Goal: Information Seeking & Learning: Learn about a topic

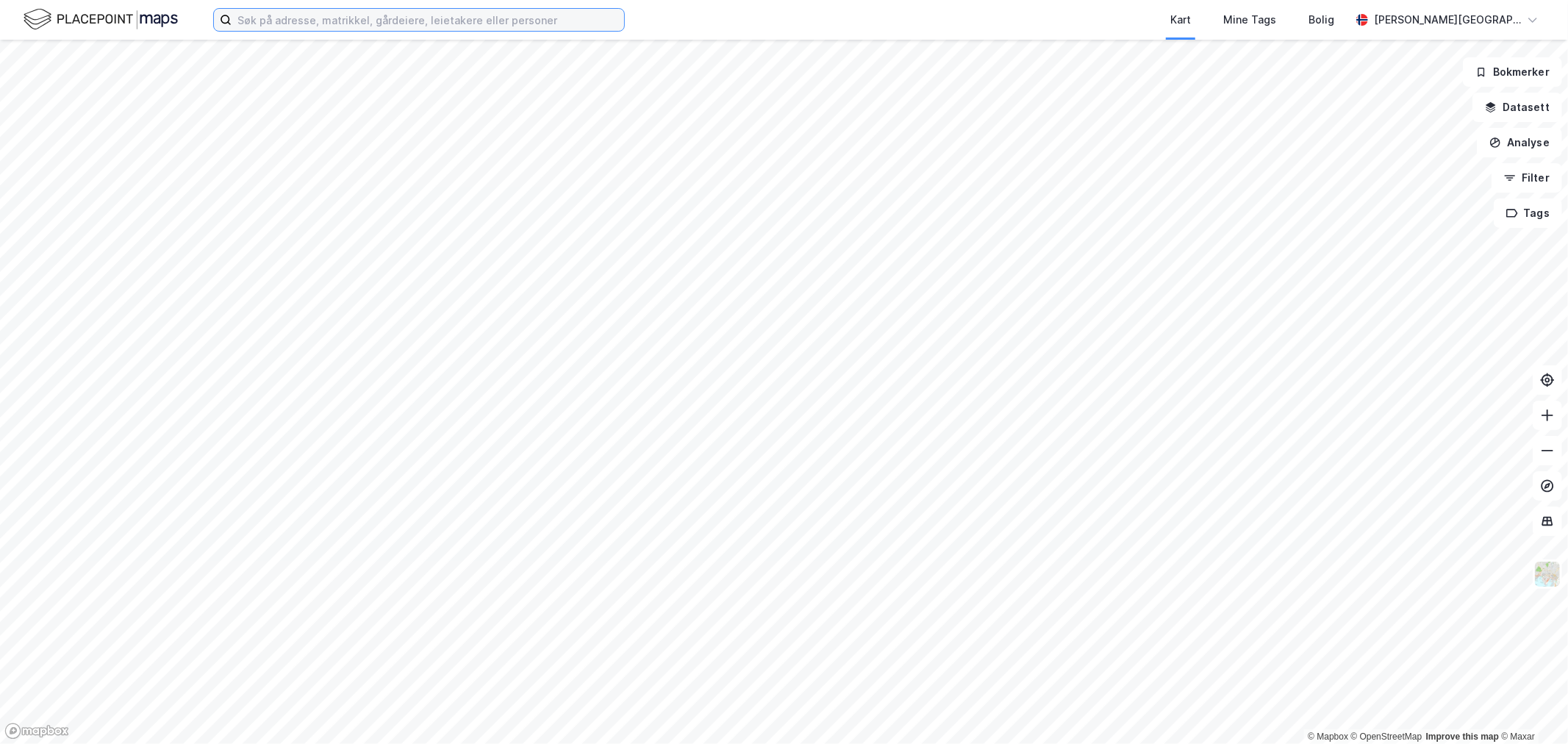
click at [446, 17] on input at bounding box center [428, 20] width 393 height 22
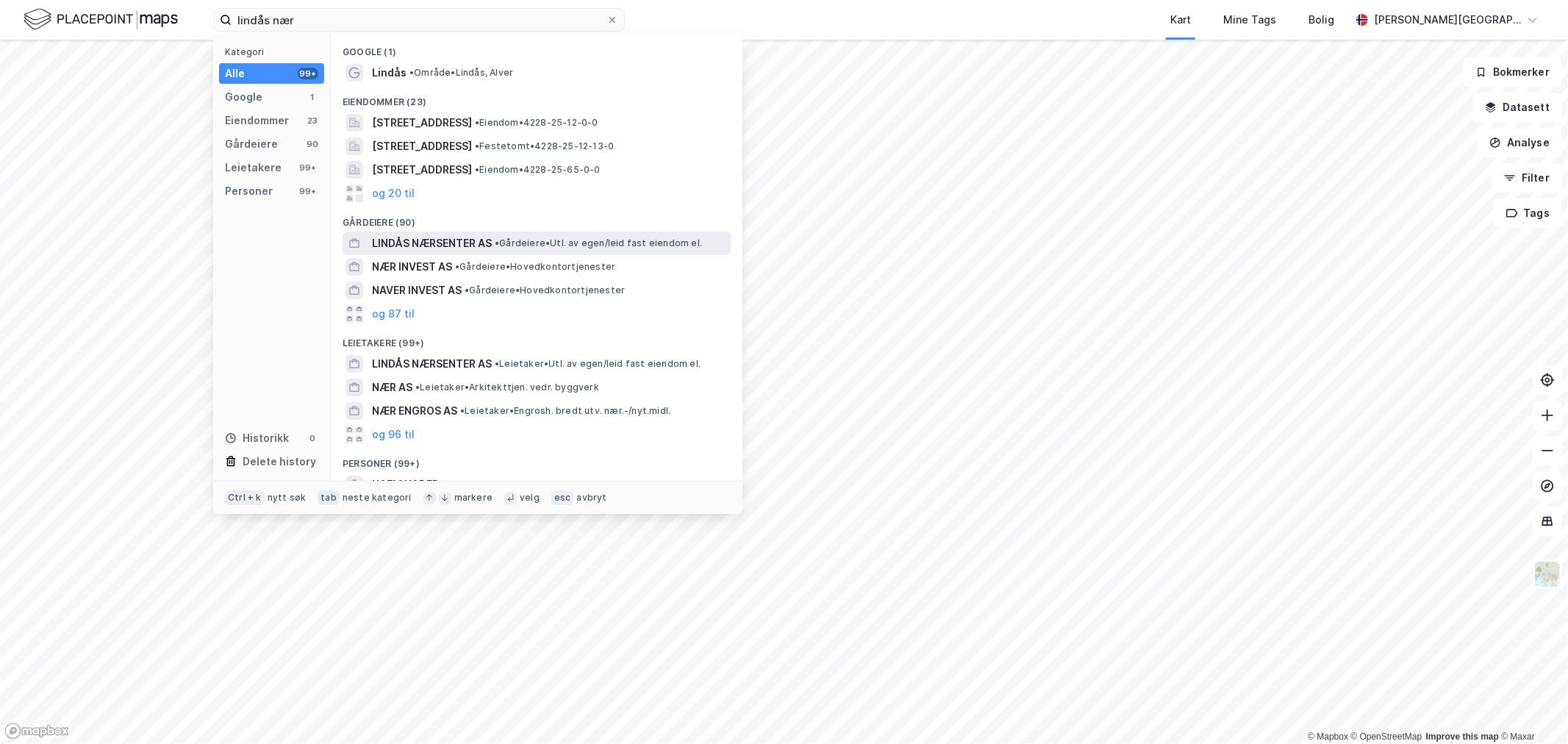
click at [446, 232] on div "LINDÅS NÆRSENTER AS • Gårdeiere • Utl. av egen/leid fast eiendom el." at bounding box center [536, 244] width 388 height 24
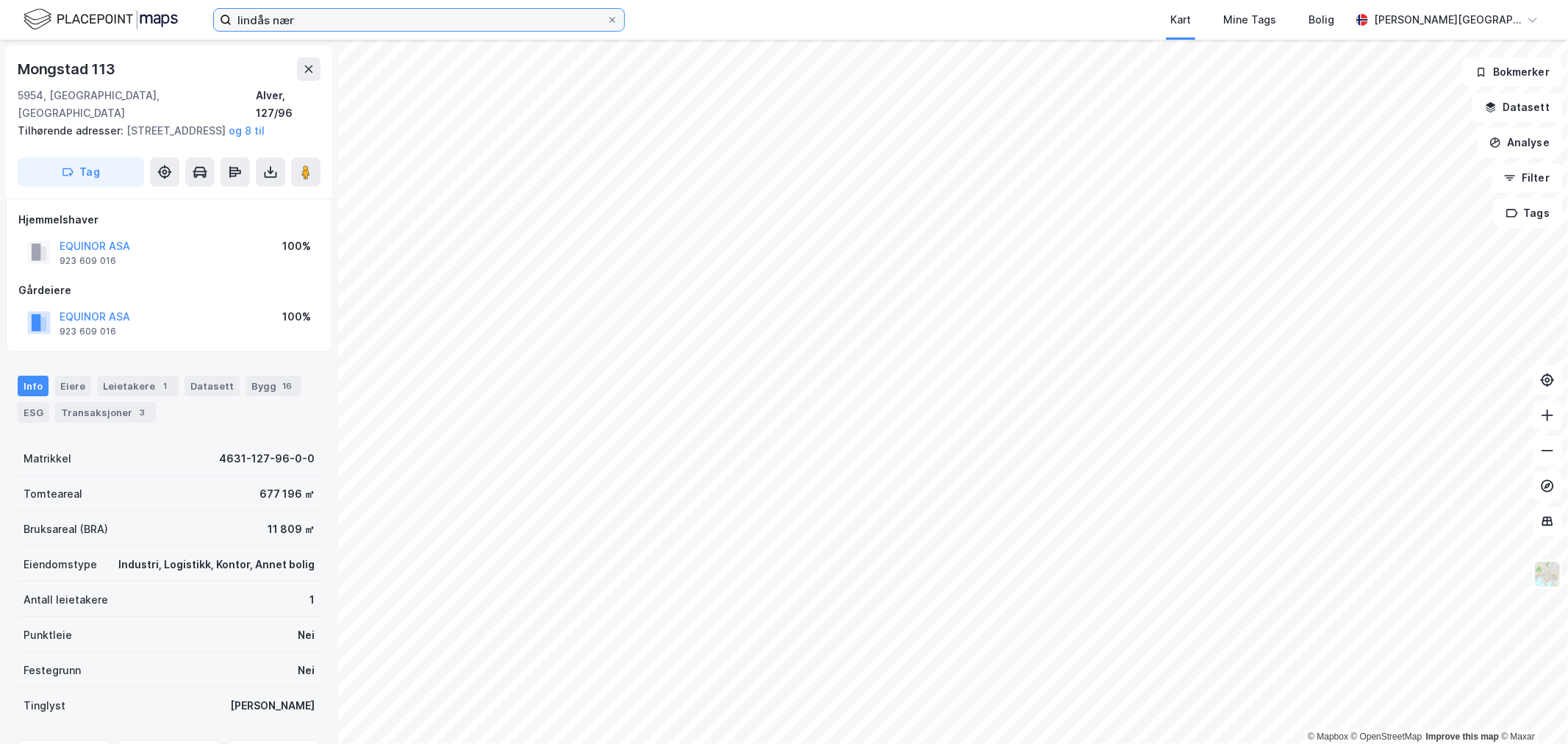
click at [532, 13] on input "lindås nær" at bounding box center [419, 20] width 375 height 22
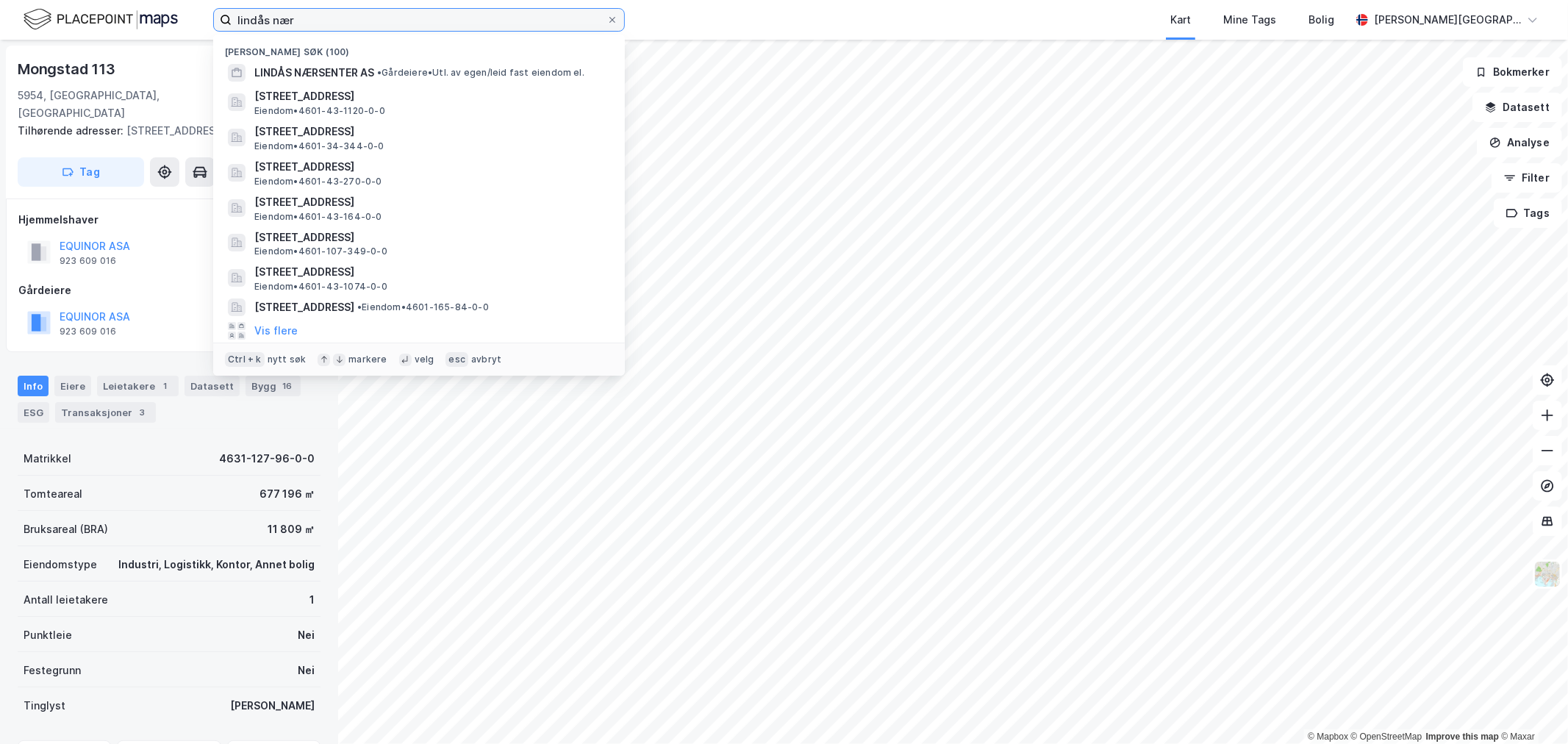
click at [532, 15] on input "lindås nær" at bounding box center [419, 20] width 375 height 22
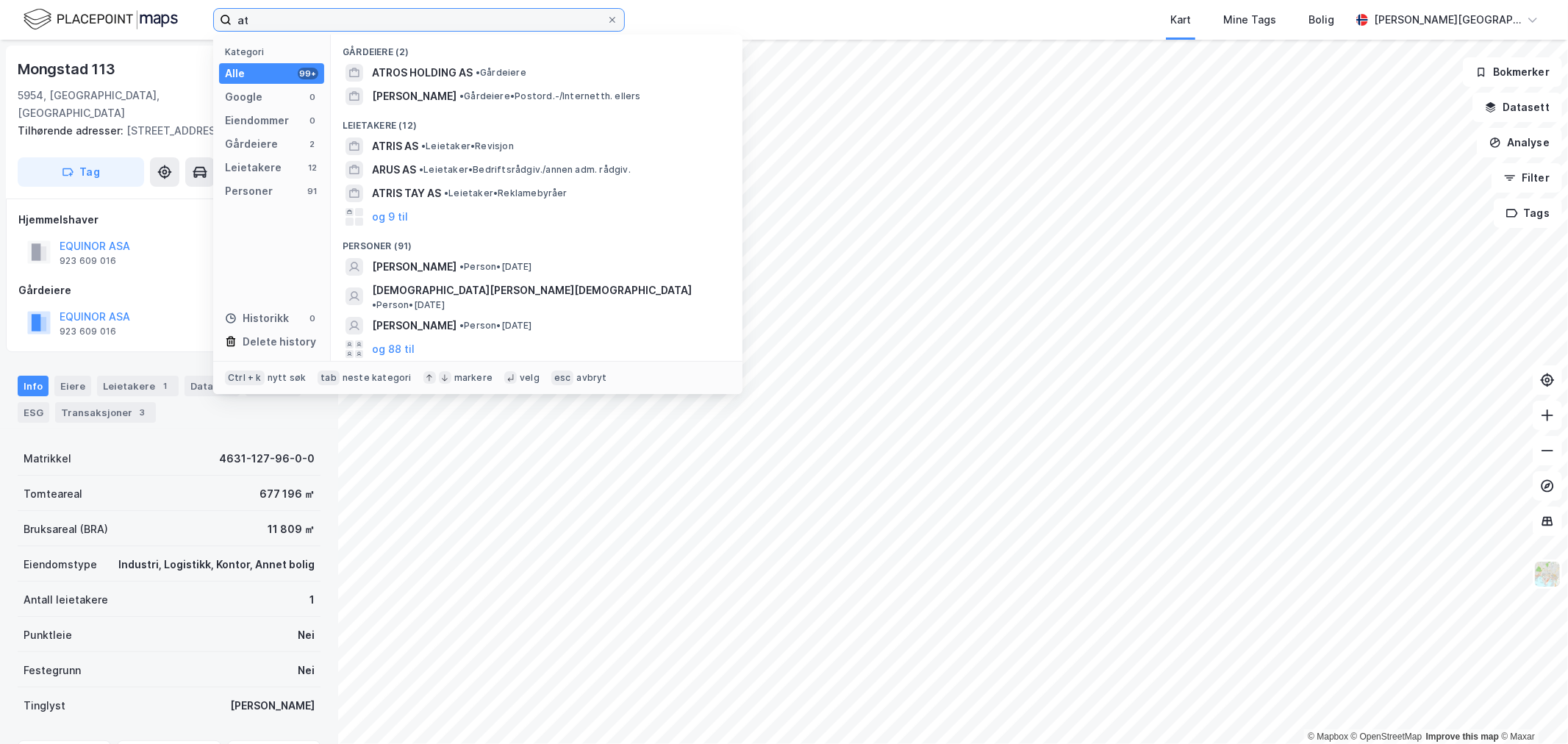
type input "a"
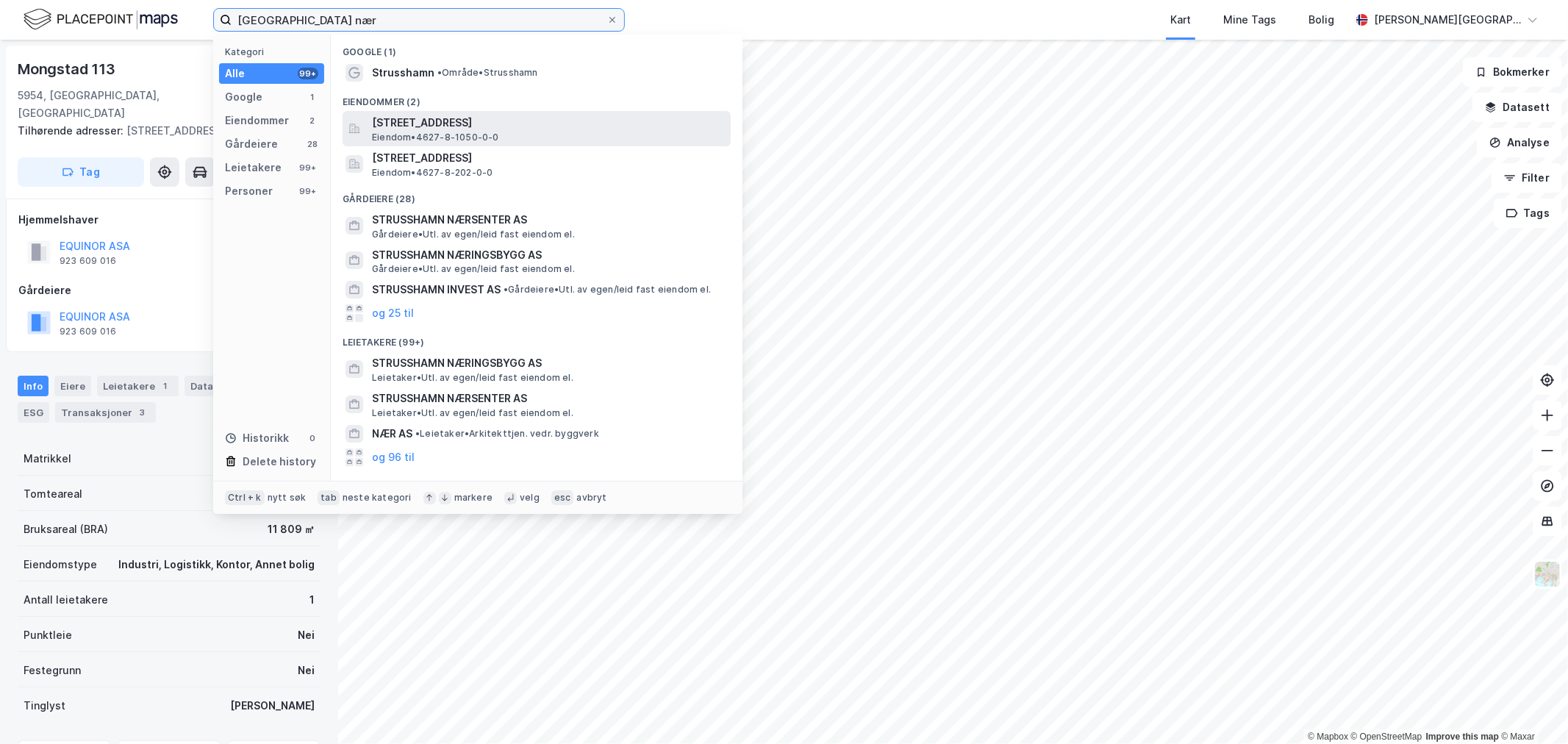
type input "[GEOGRAPHIC_DATA] nær"
click at [494, 122] on span "[STREET_ADDRESS]" at bounding box center [548, 123] width 353 height 18
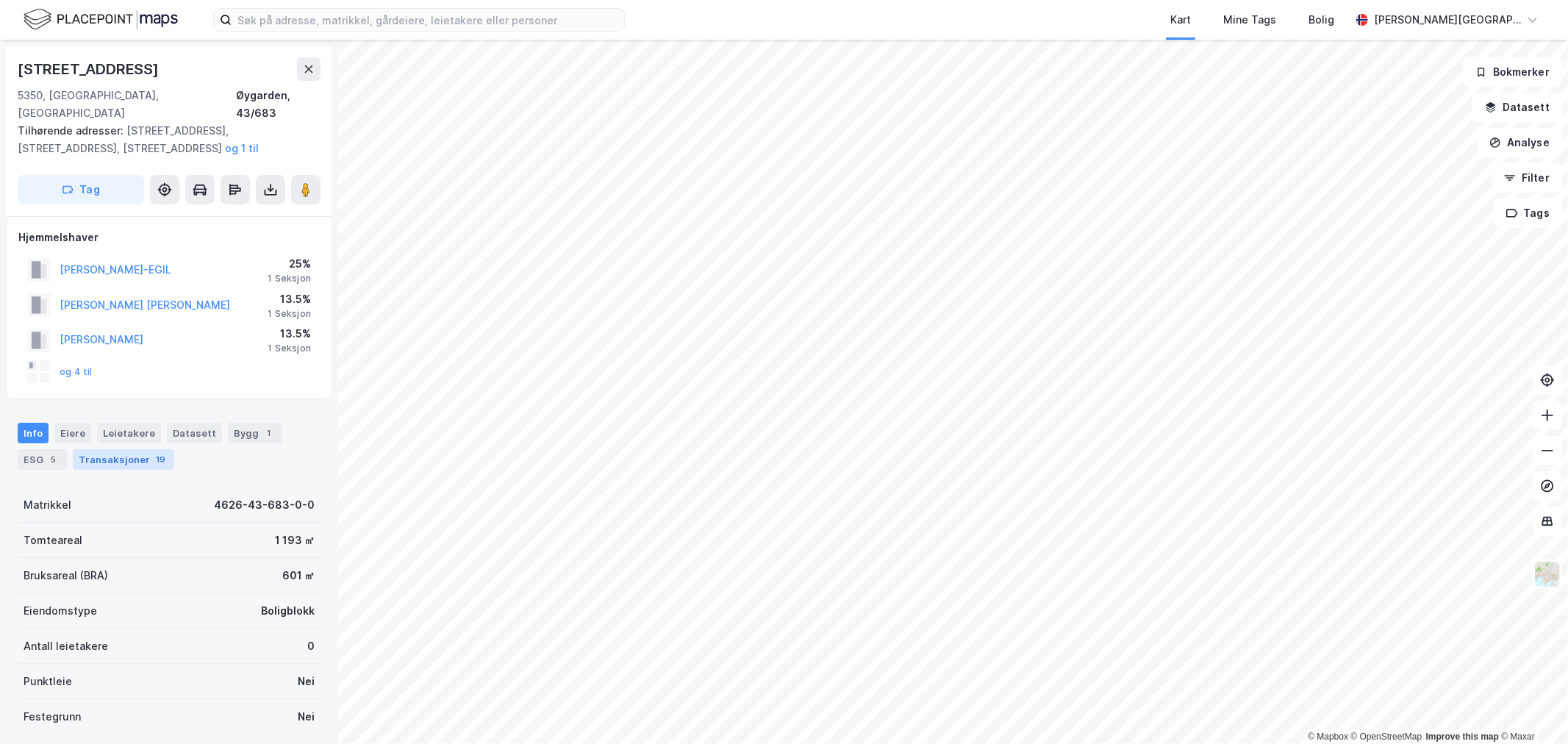
click at [98, 450] on div "Transaksjoner 19" at bounding box center [123, 460] width 101 height 21
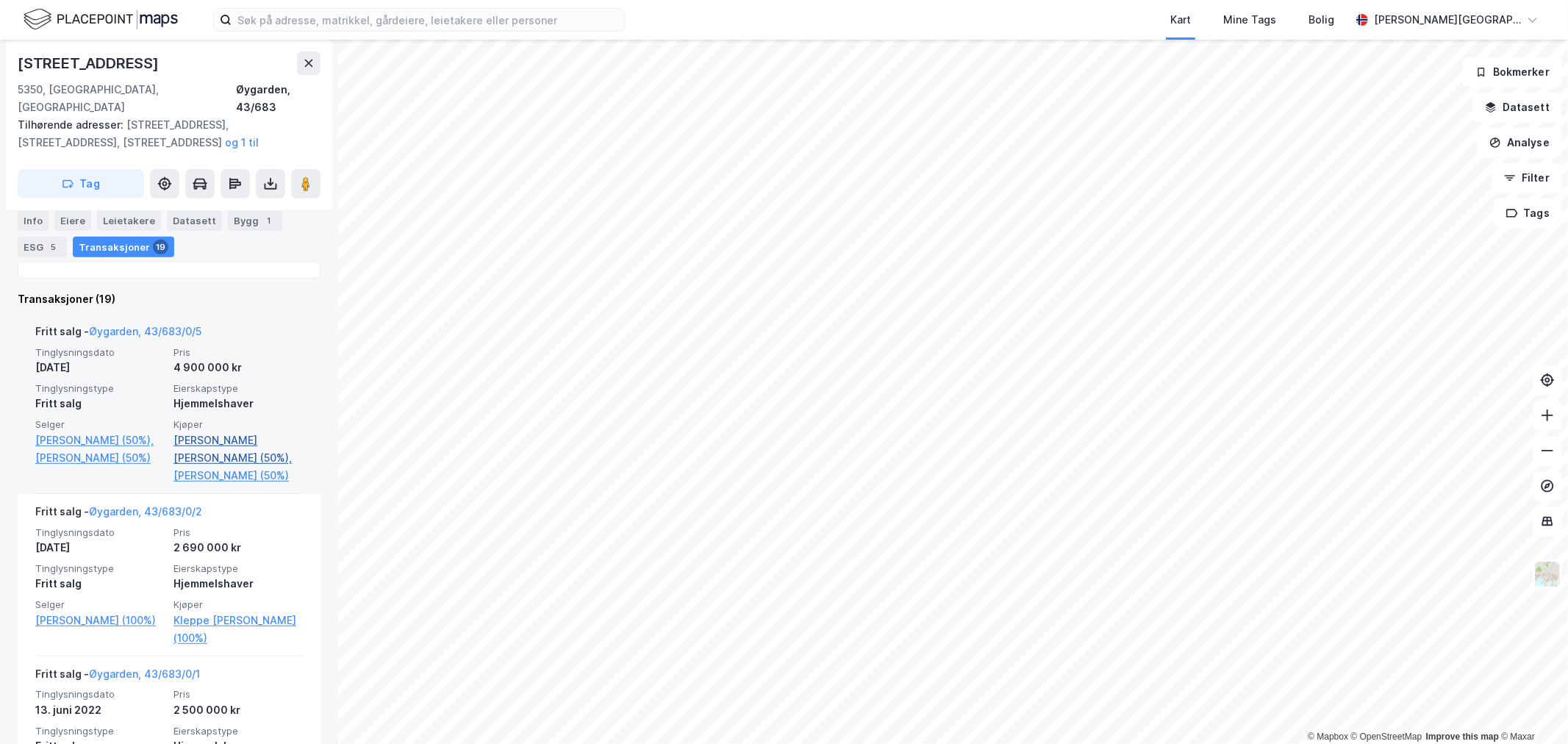
scroll to position [408, 0]
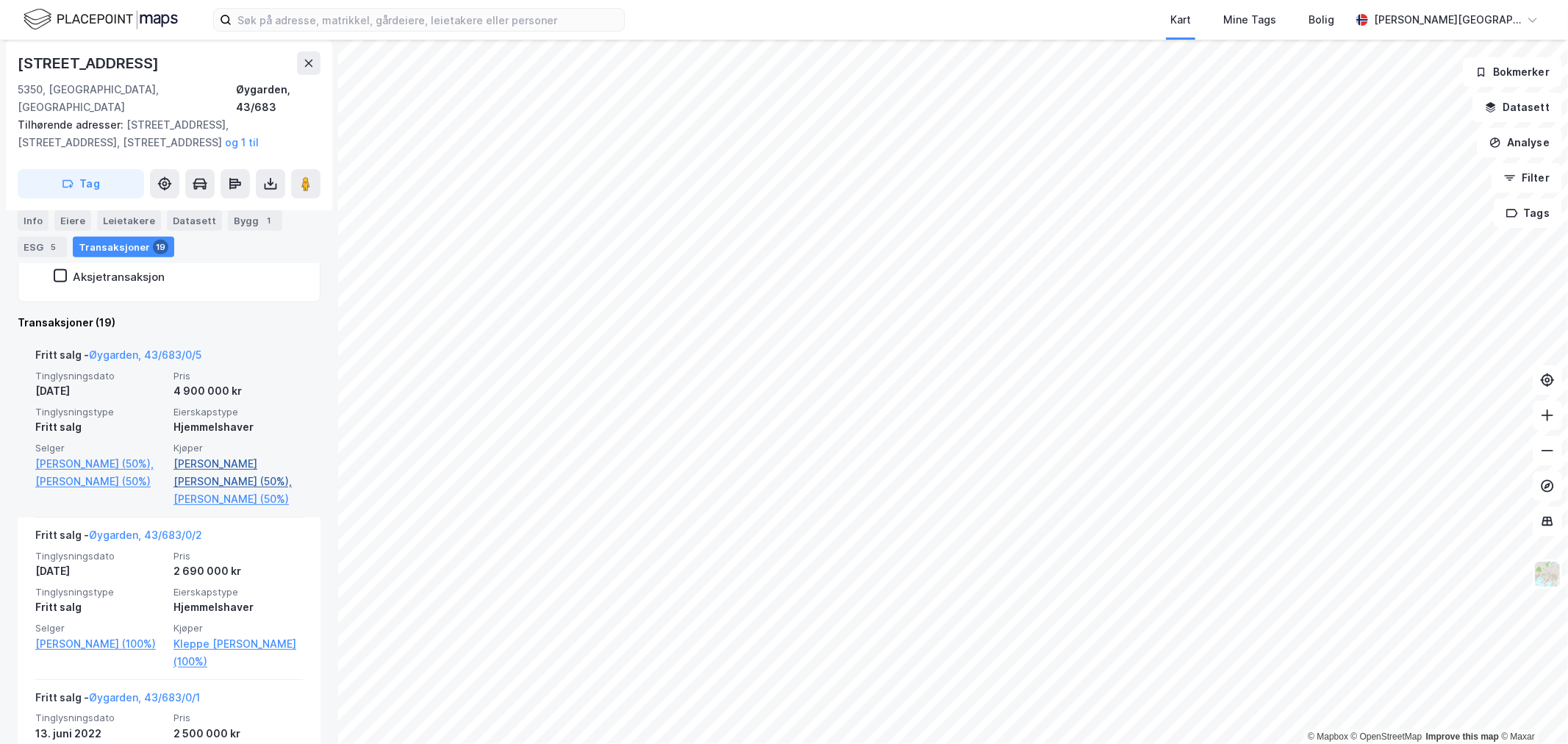
click at [211, 455] on link "Knutsen Jan Petter Skaar (50%)," at bounding box center [238, 473] width 129 height 35
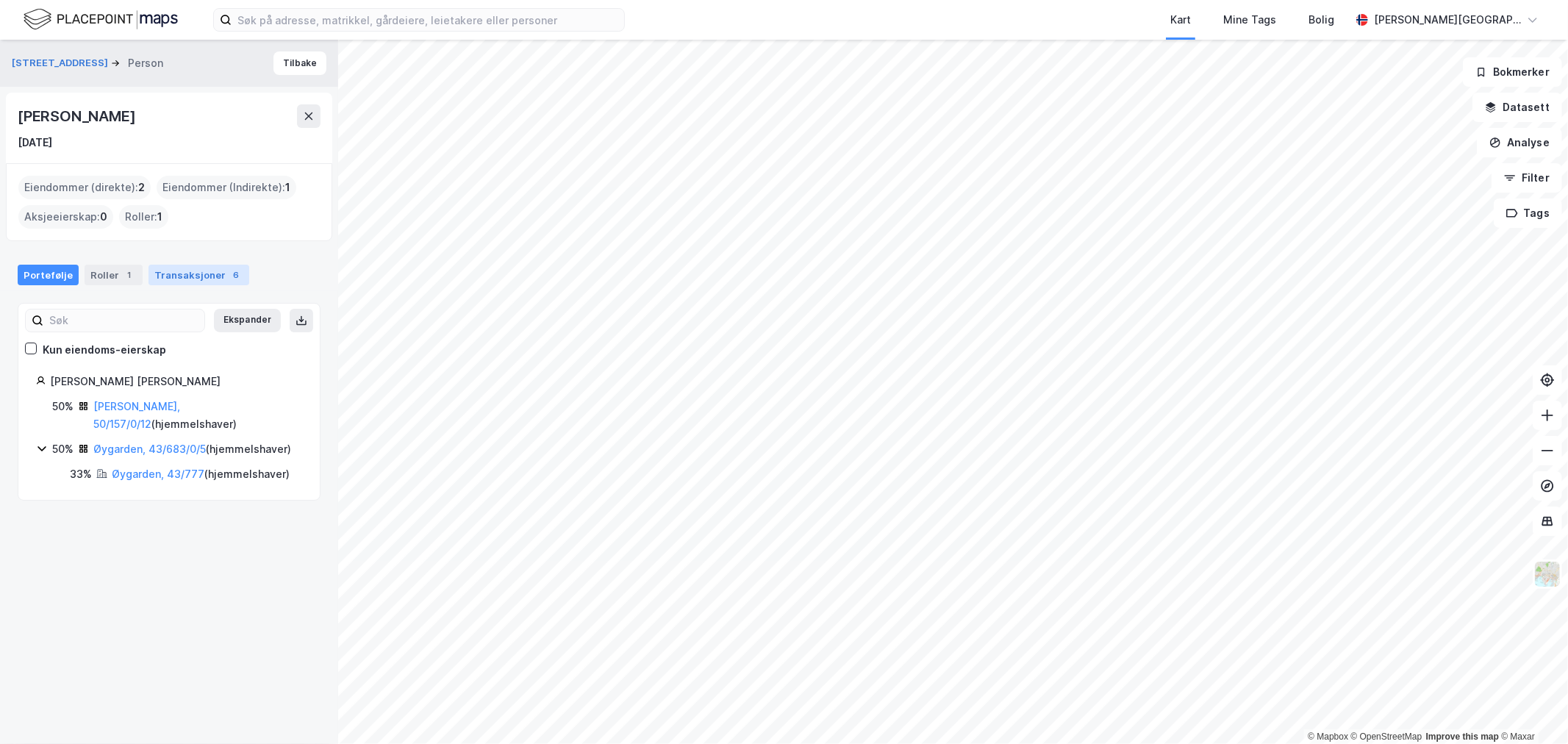
click at [160, 280] on div "Transaksjoner 6" at bounding box center [198, 275] width 100 height 21
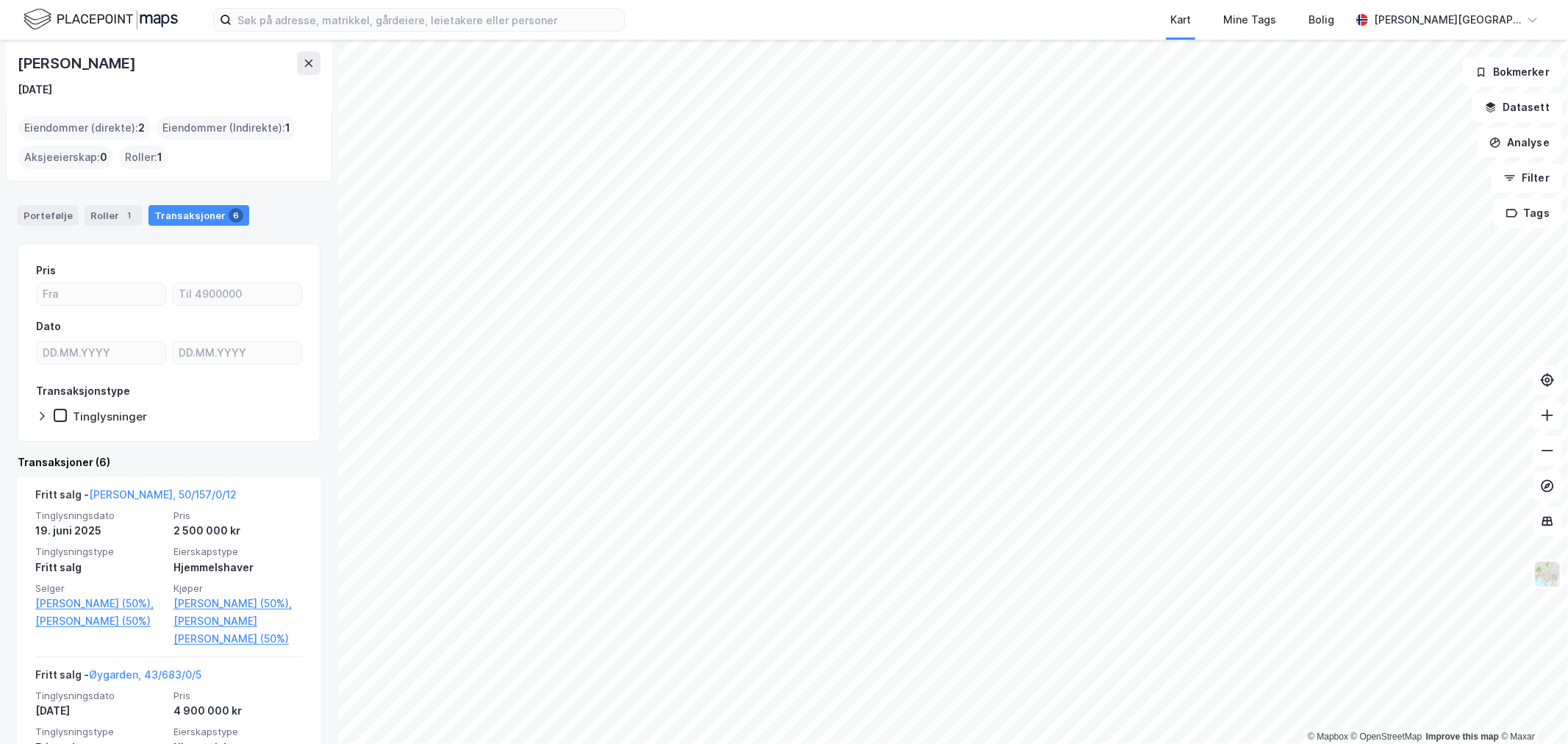
scroll to position [82, 0]
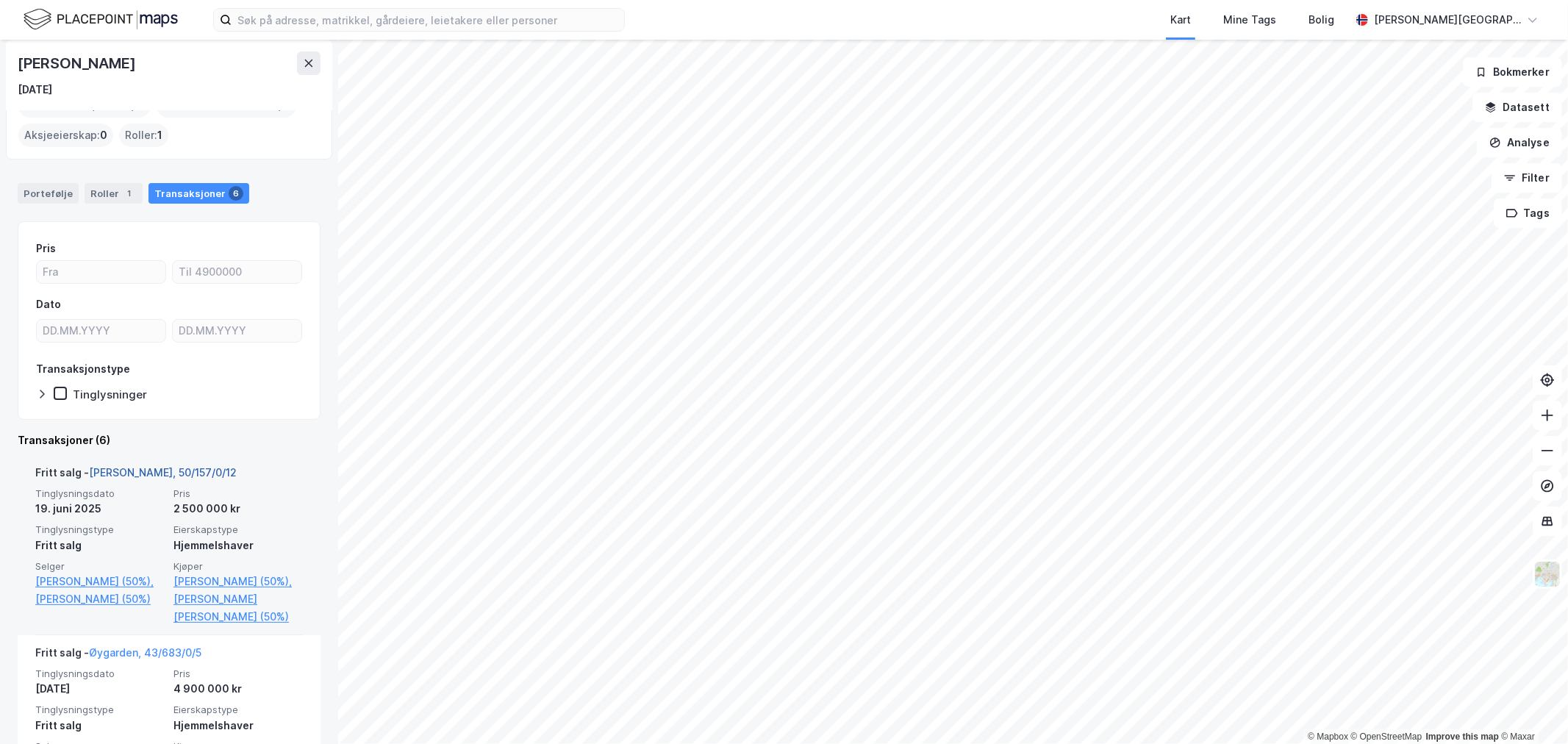
click at [162, 470] on link "Voss, 50/157/0/12" at bounding box center [163, 472] width 148 height 13
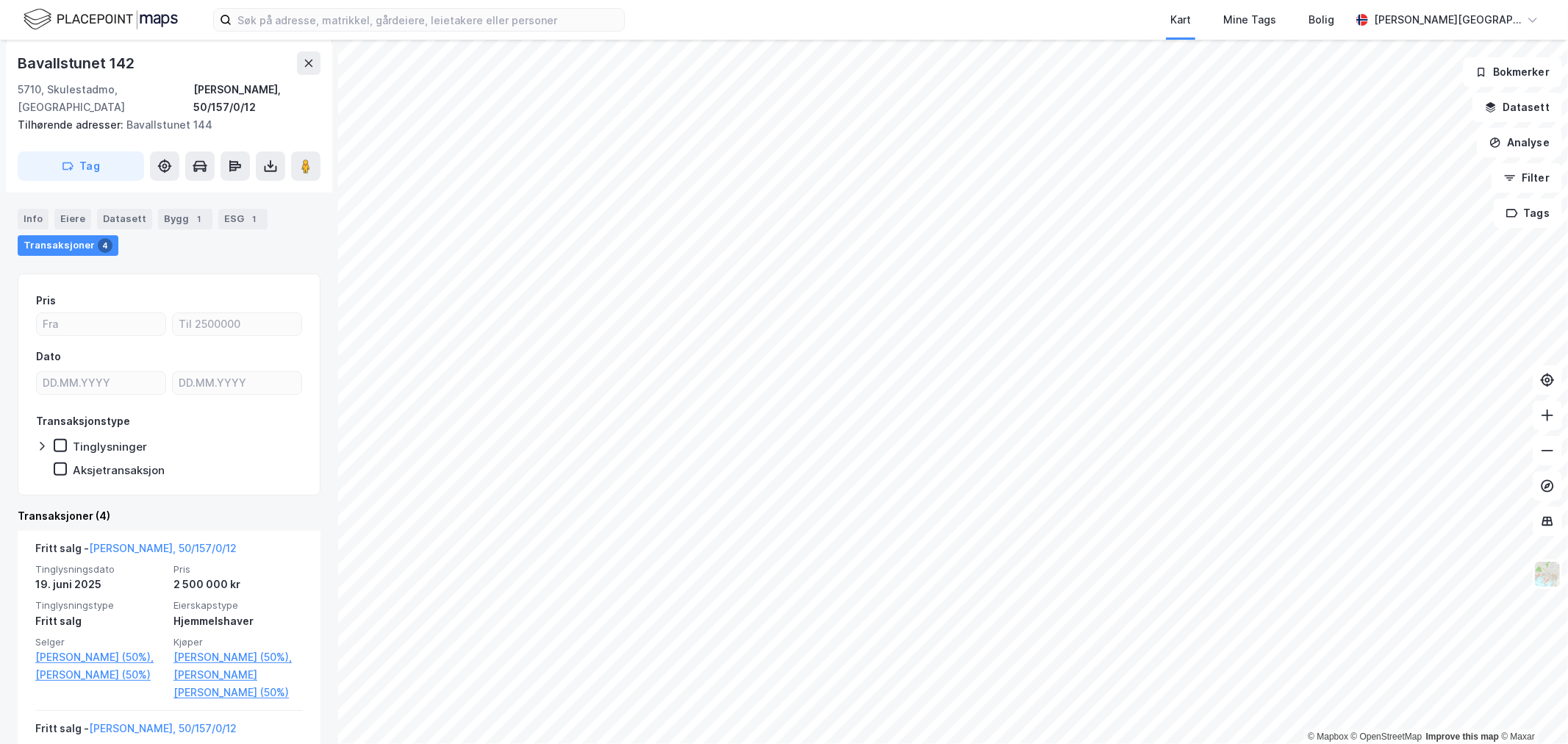
scroll to position [273, 0]
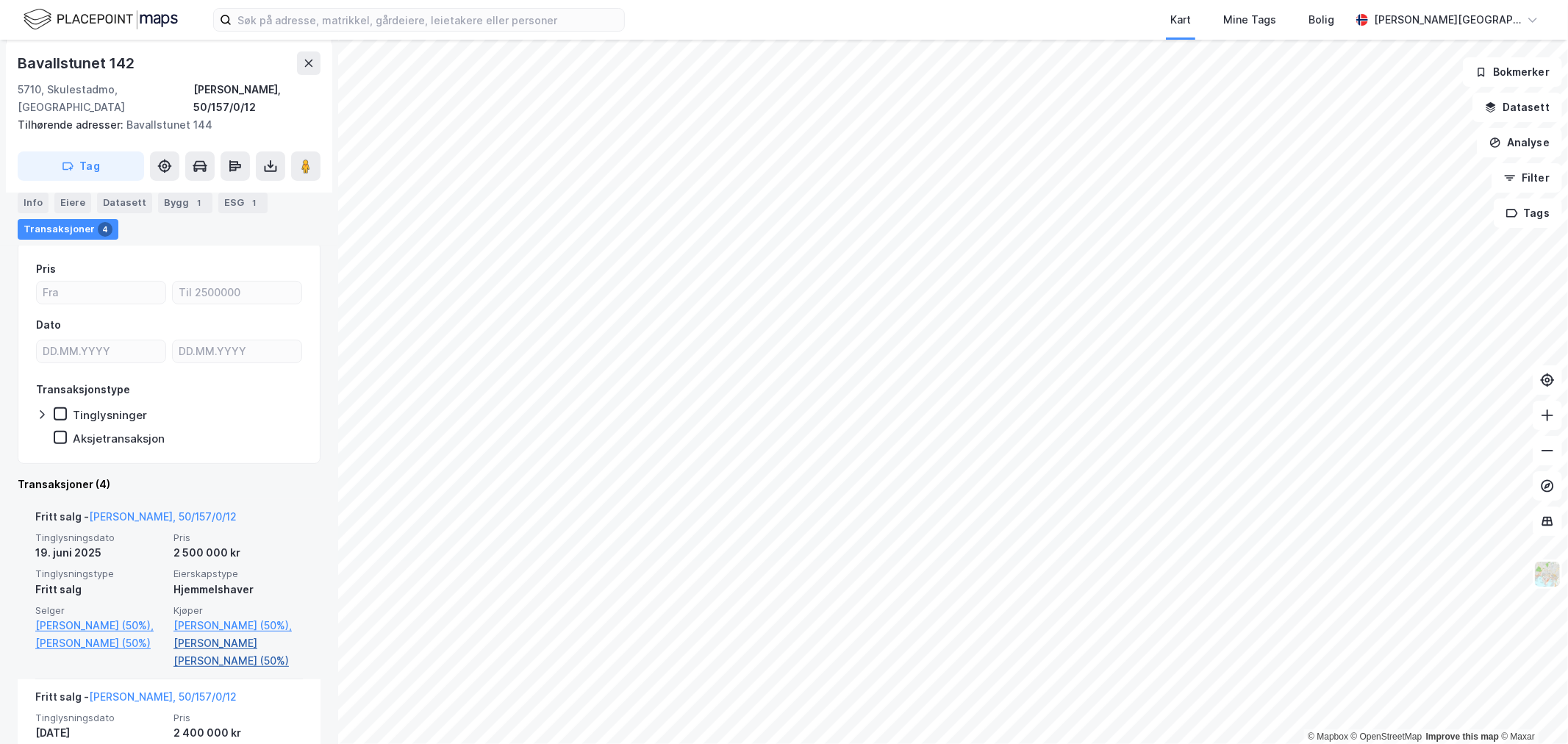
click at [233, 635] on link "Knutsen Jan Petter Skaar (50%)" at bounding box center [238, 652] width 129 height 35
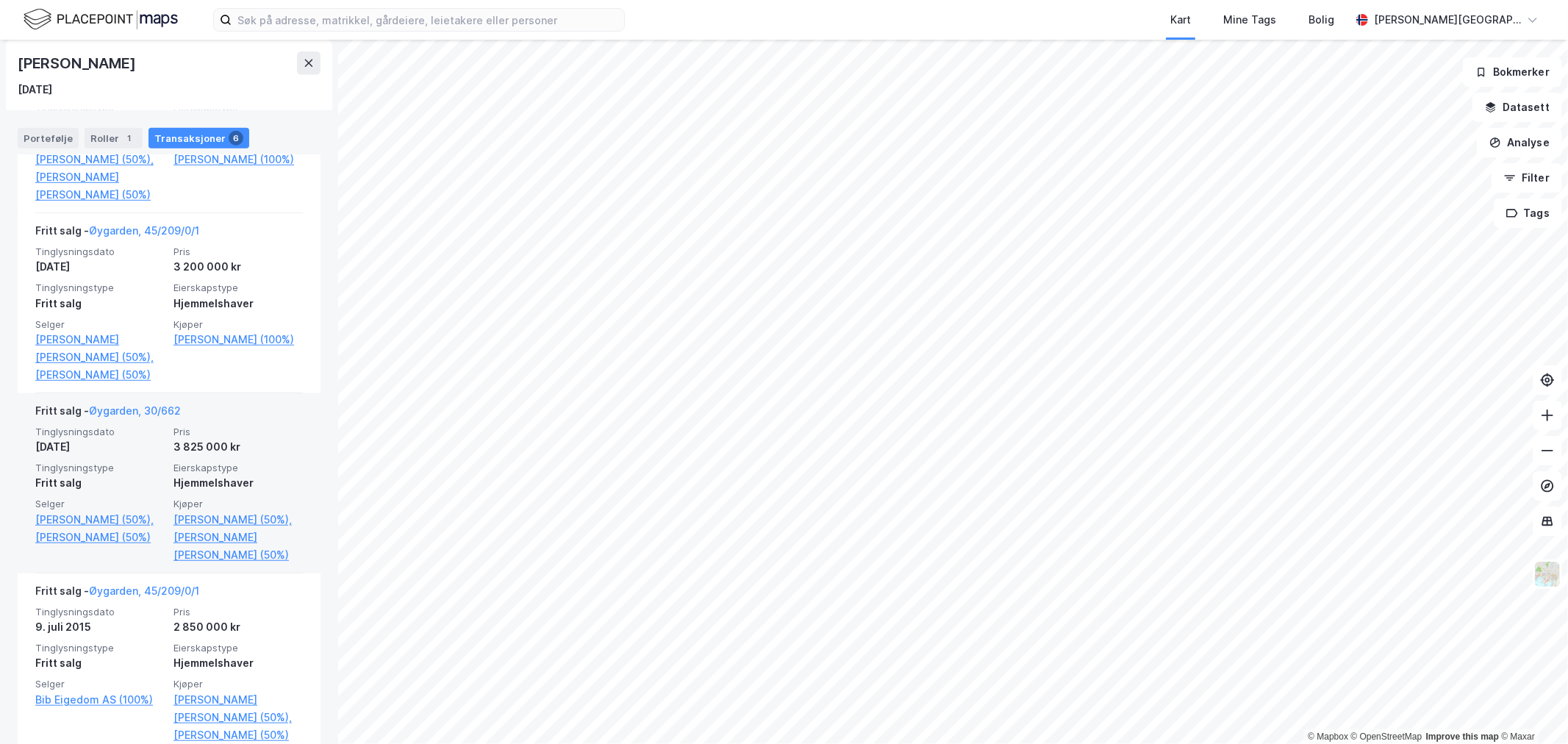
scroll to position [889, 0]
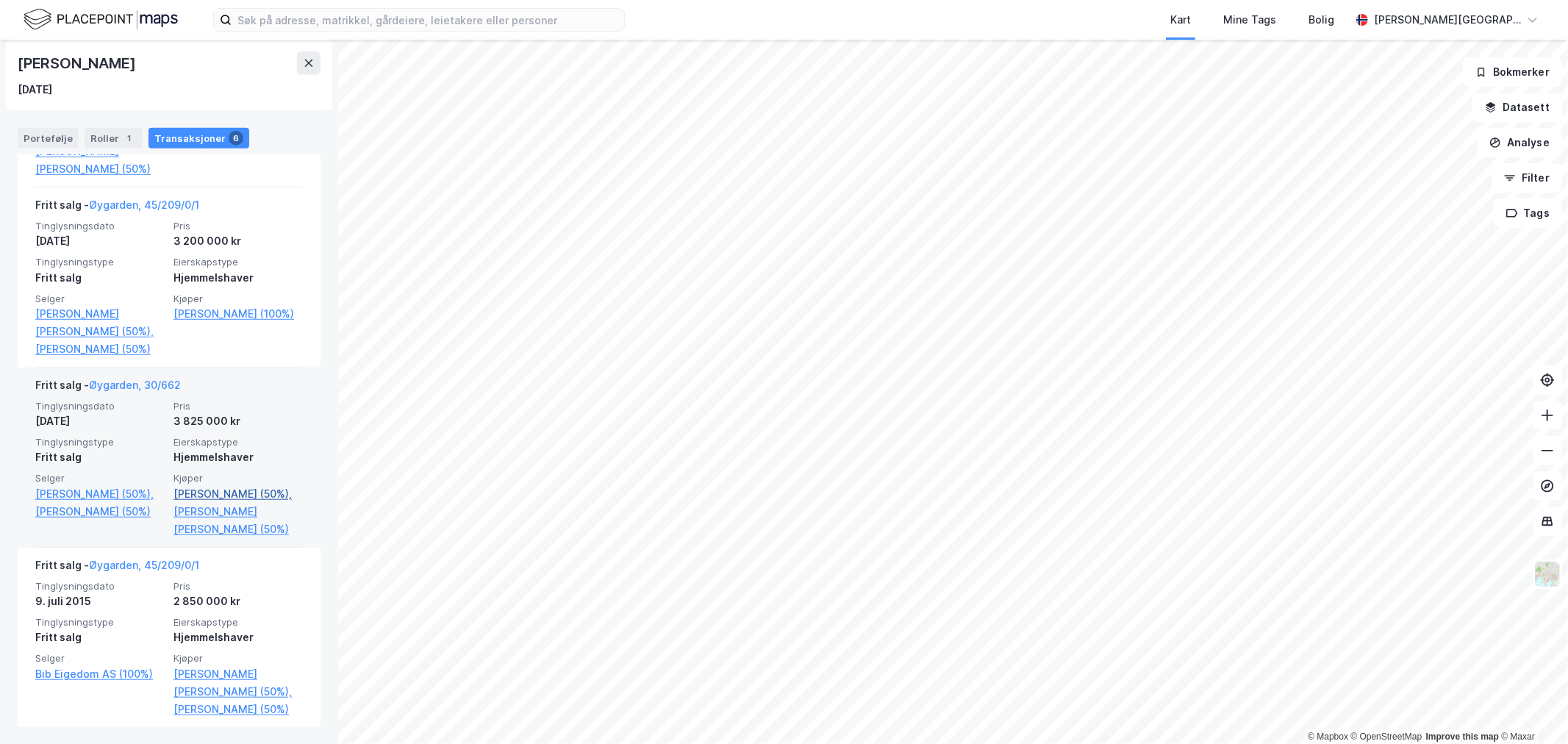
click at [201, 495] on link "Snekkevik Hanne (50%)," at bounding box center [238, 494] width 129 height 18
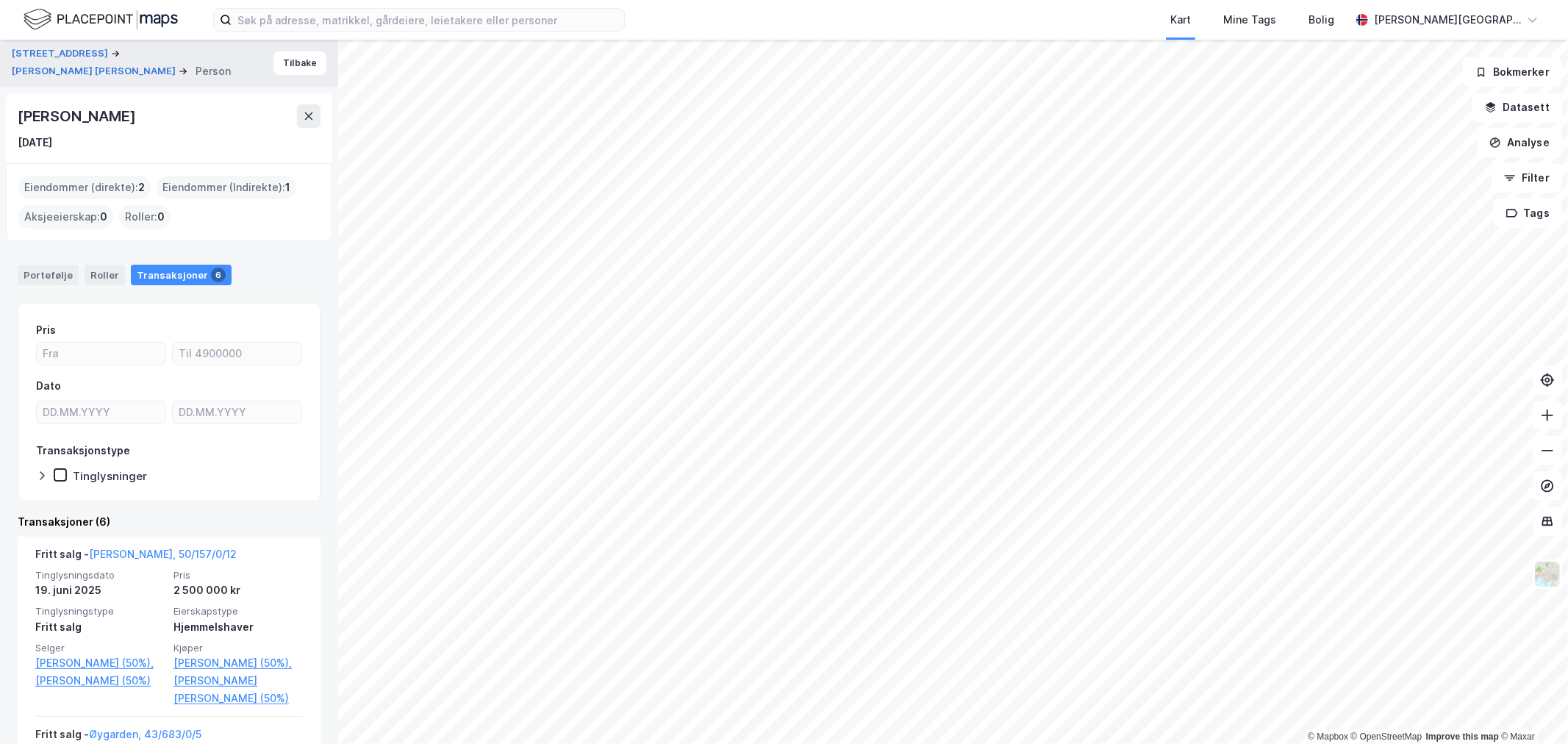
click at [114, 114] on div "Hanne Snekkevik" at bounding box center [77, 116] width 120 height 24
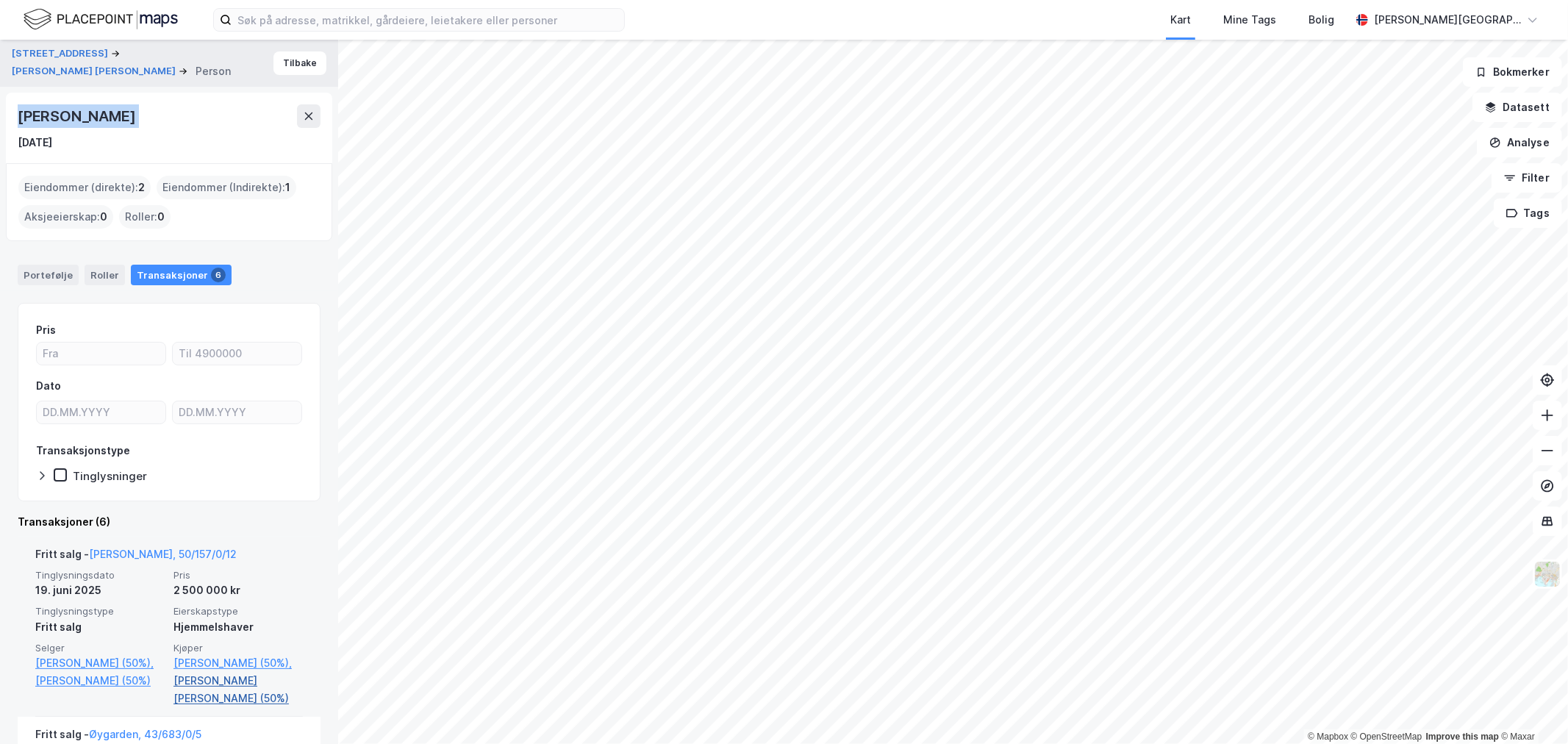
click at [219, 678] on link "Knutsen Jan Petter Skaar (50%)" at bounding box center [238, 689] width 129 height 35
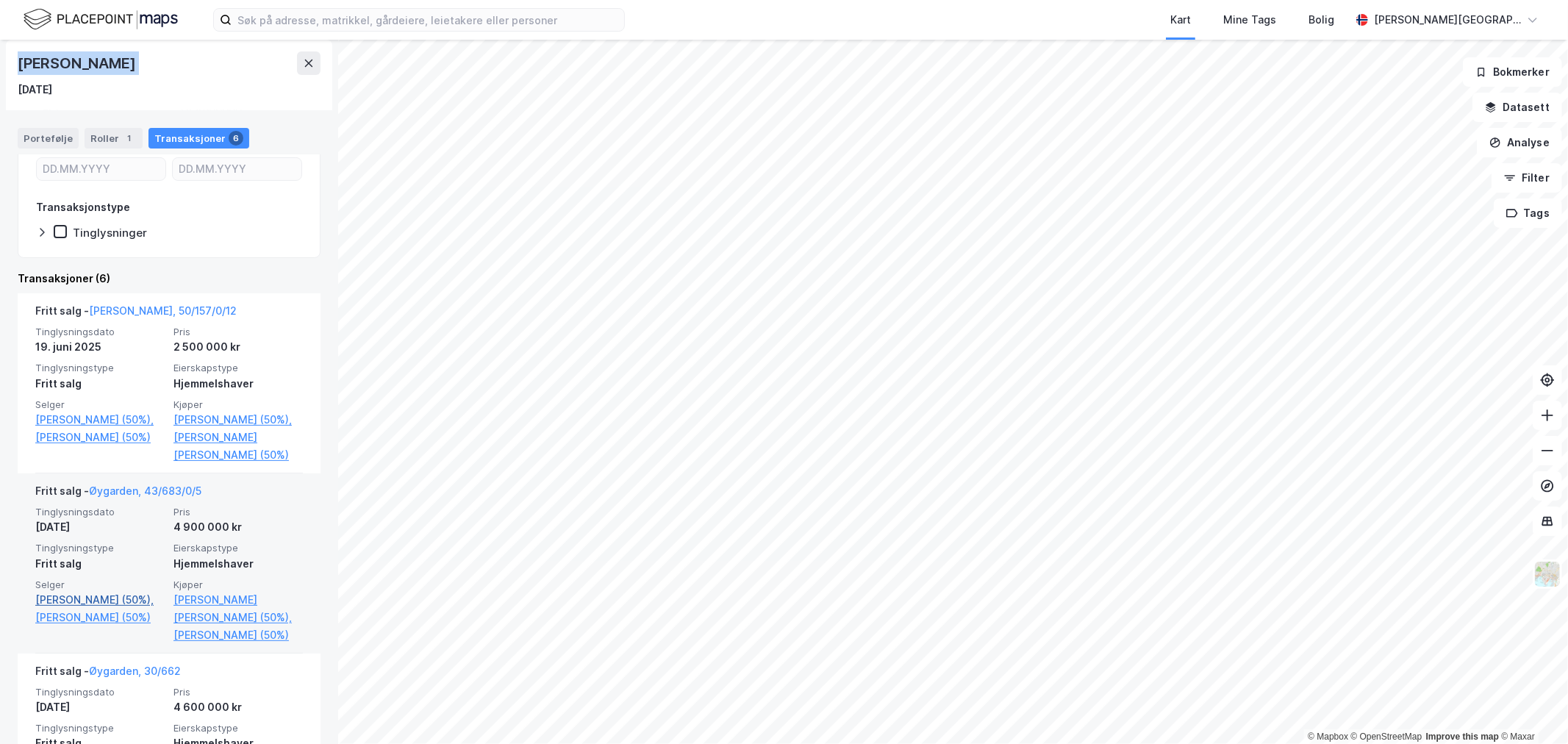
scroll to position [245, 0]
click at [125, 485] on link "Øygarden, 43/683/0/5" at bounding box center [145, 489] width 112 height 13
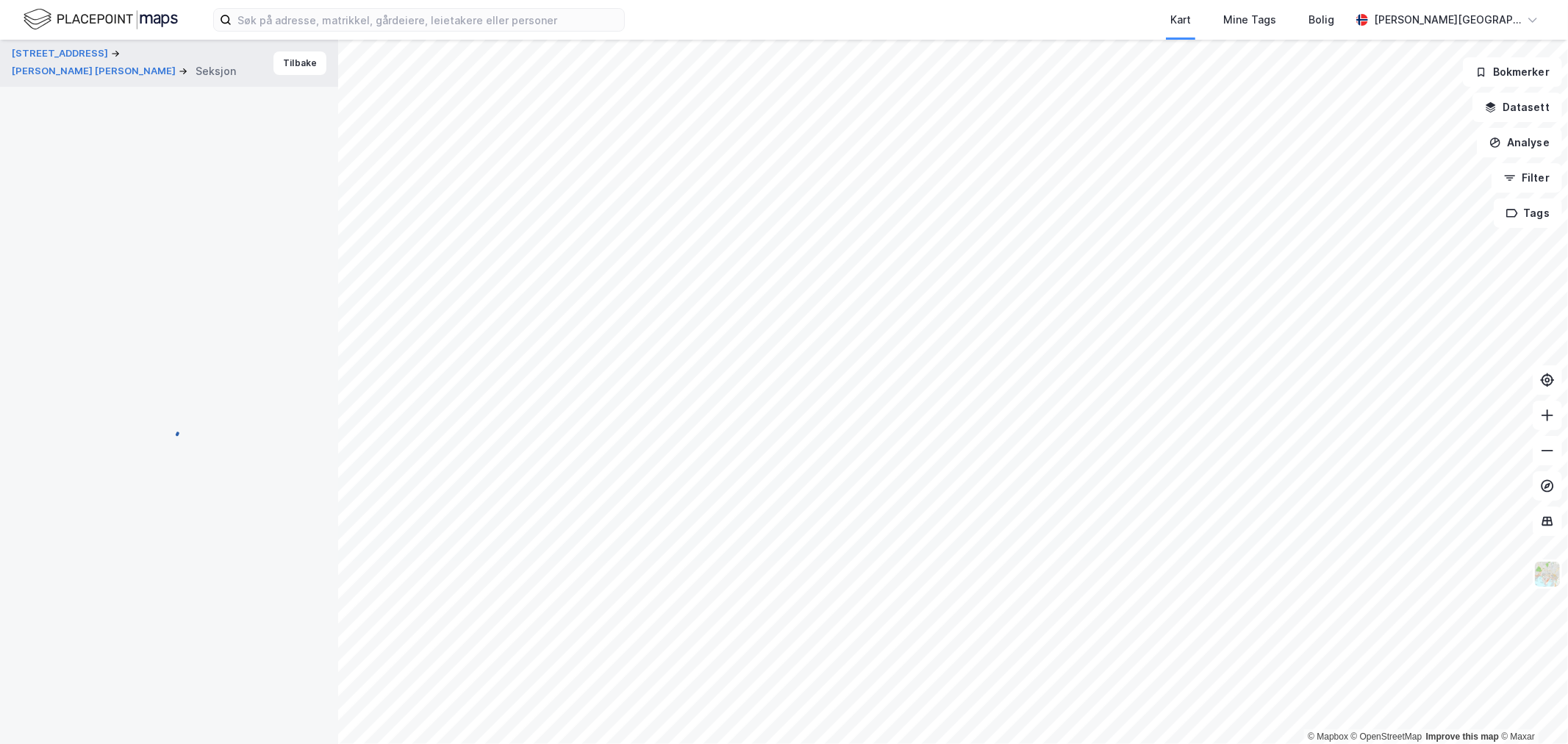
scroll to position [45, 0]
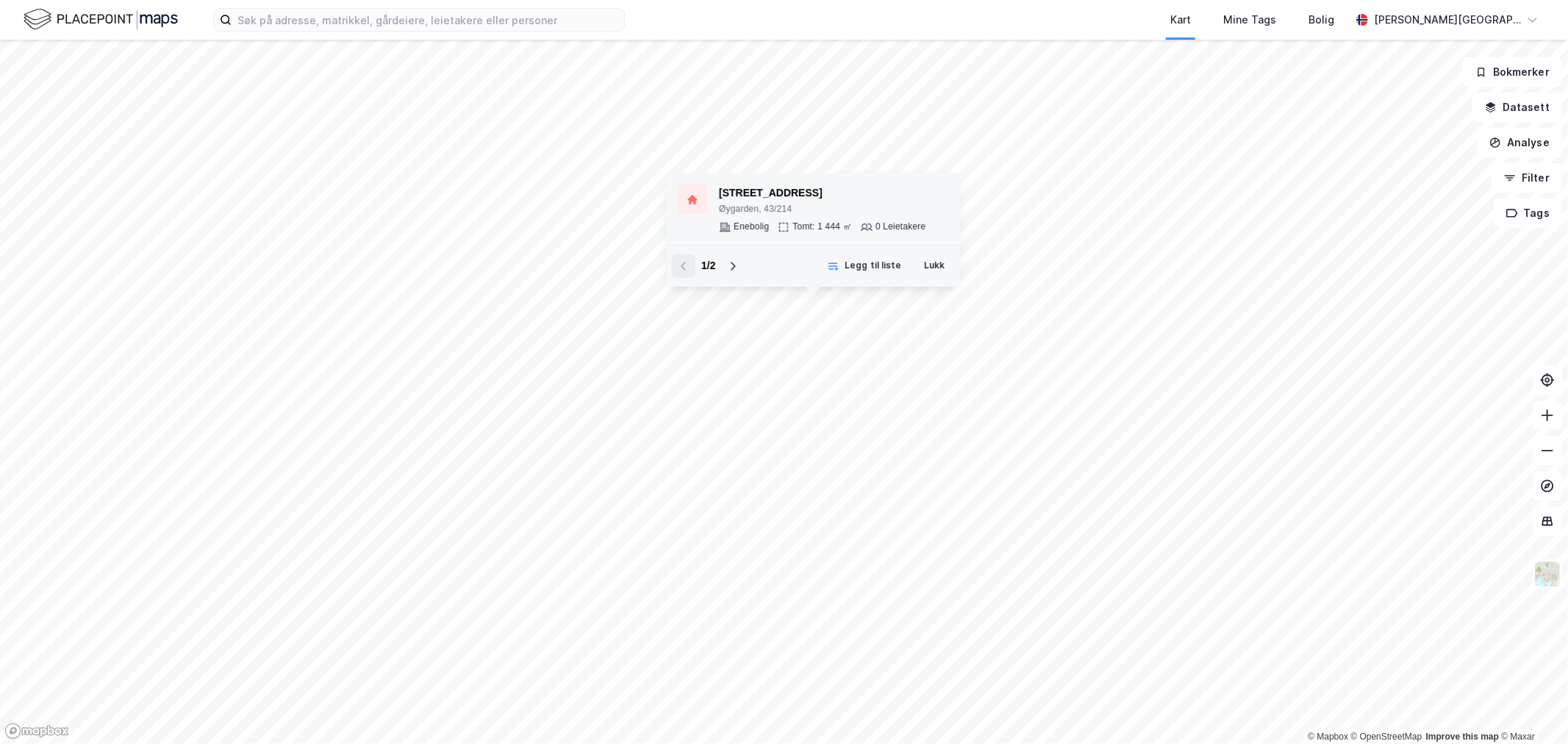
click at [753, 188] on div "Nygårdsvegen 58" at bounding box center [822, 193] width 207 height 18
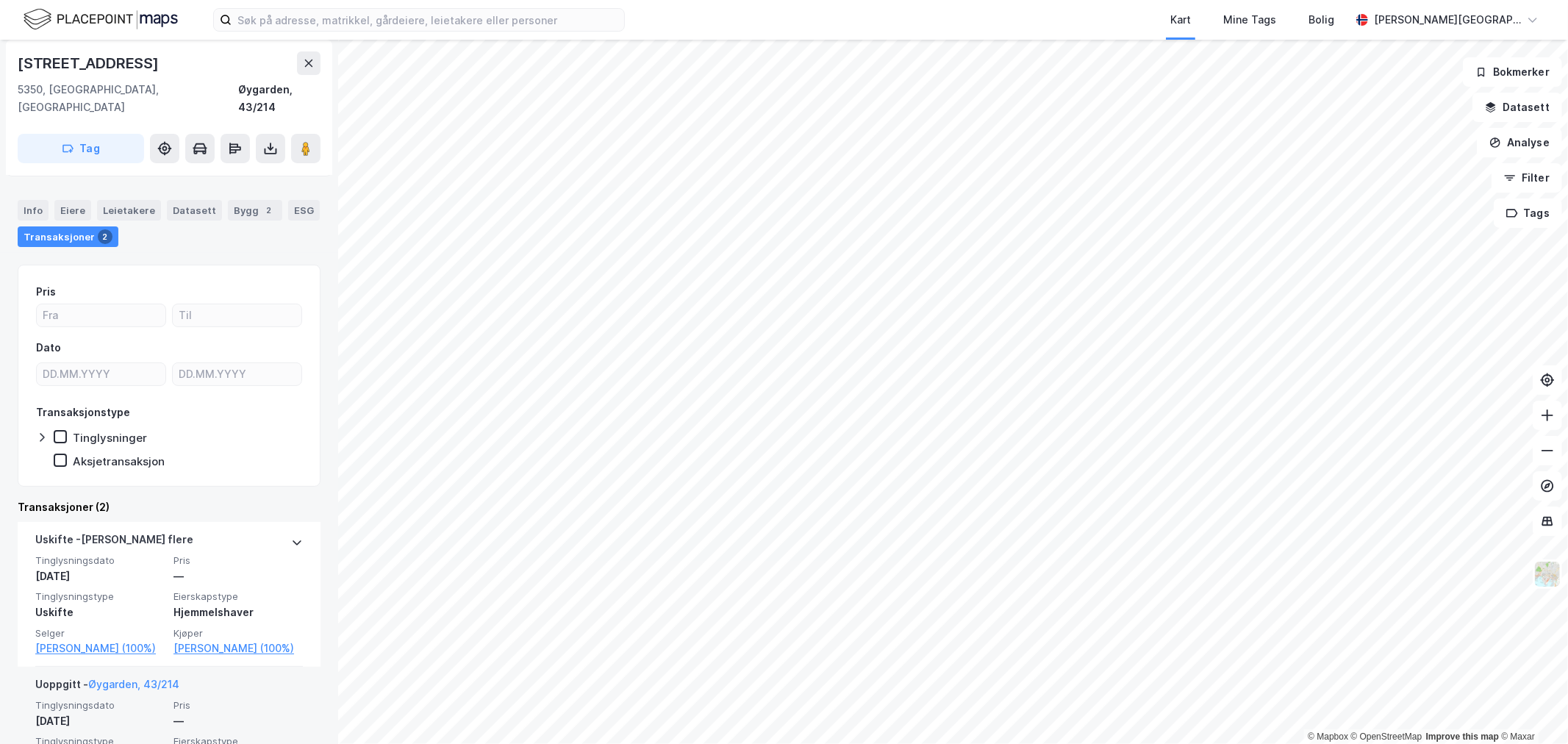
scroll to position [163, 0]
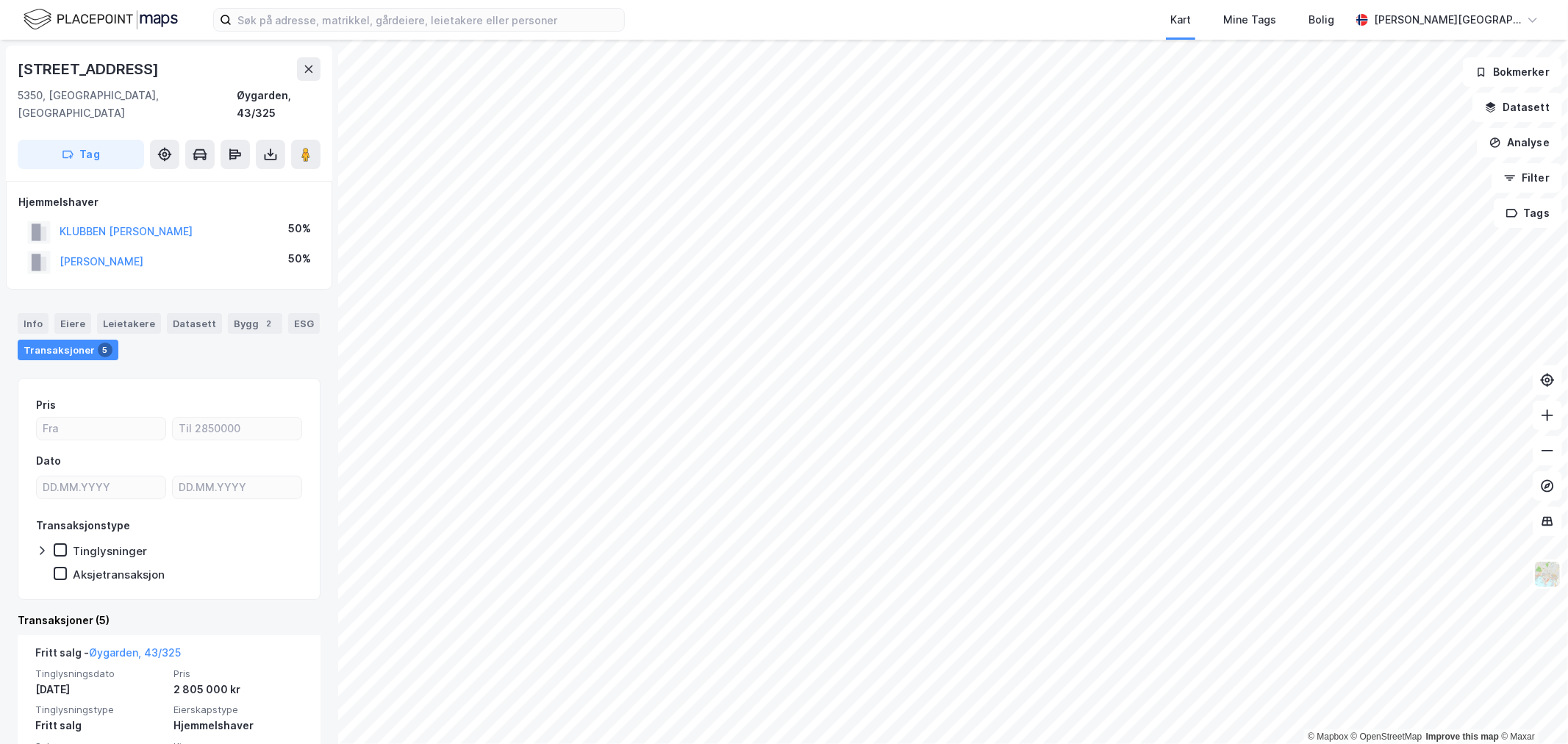
scroll to position [82, 0]
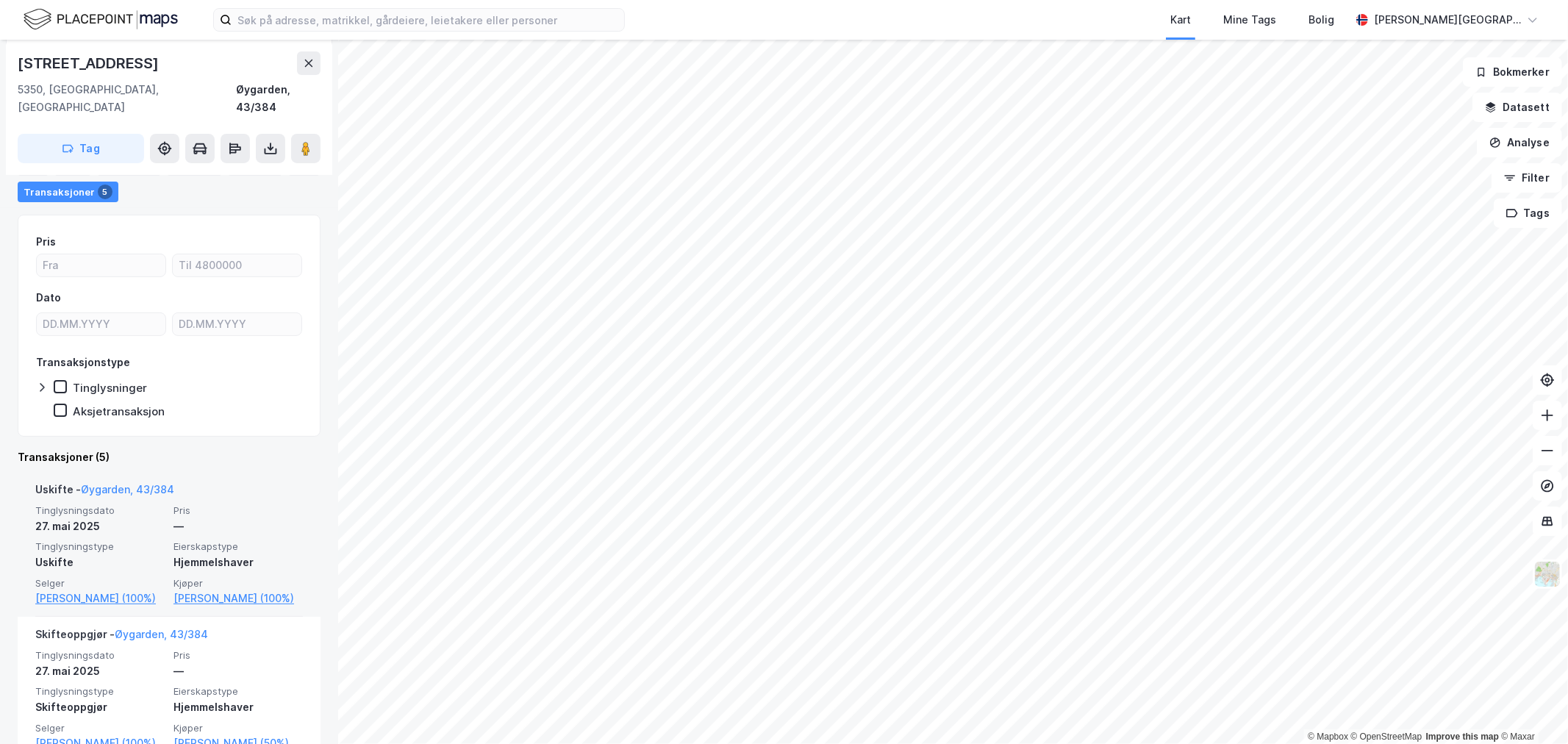
scroll to position [245, 0]
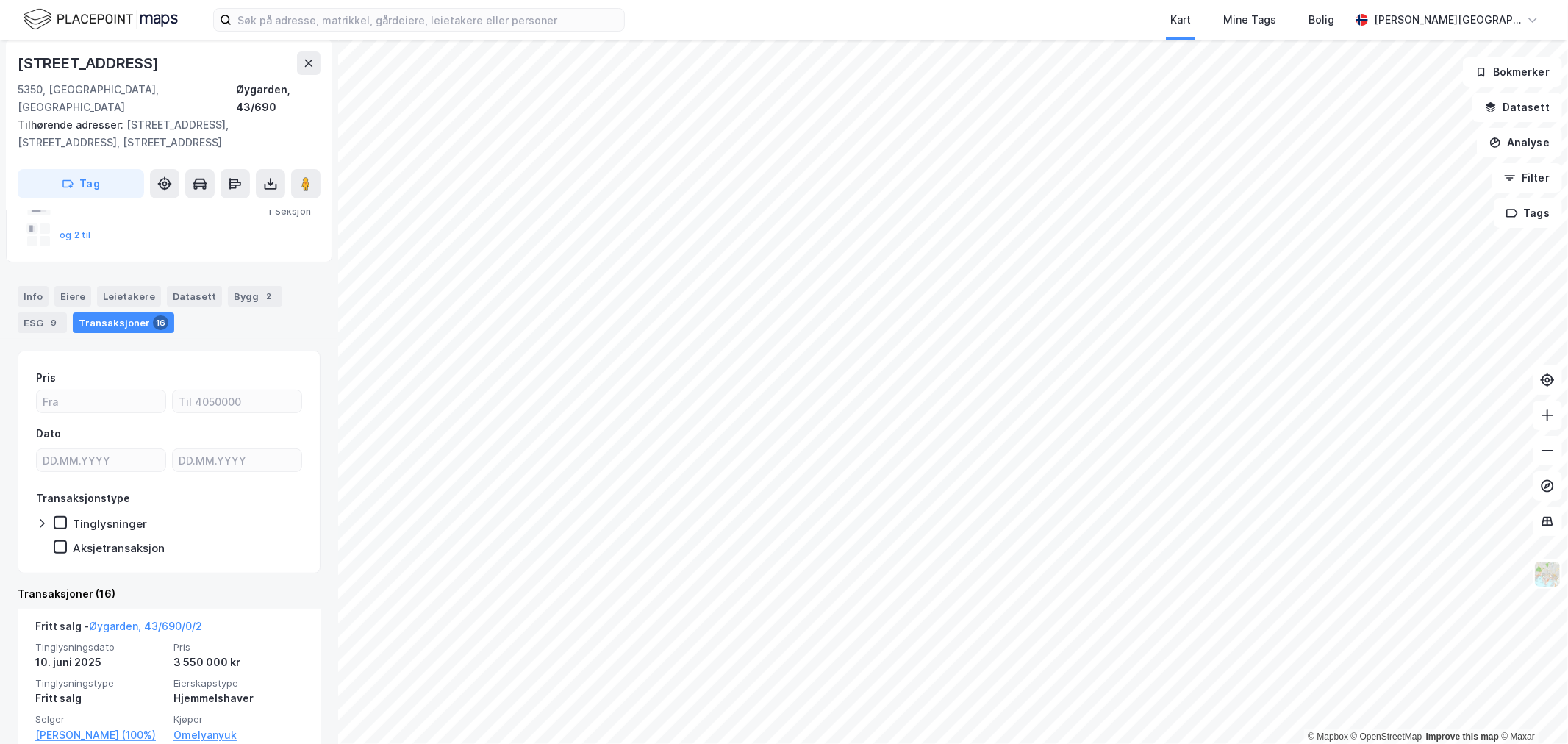
scroll to position [164, 0]
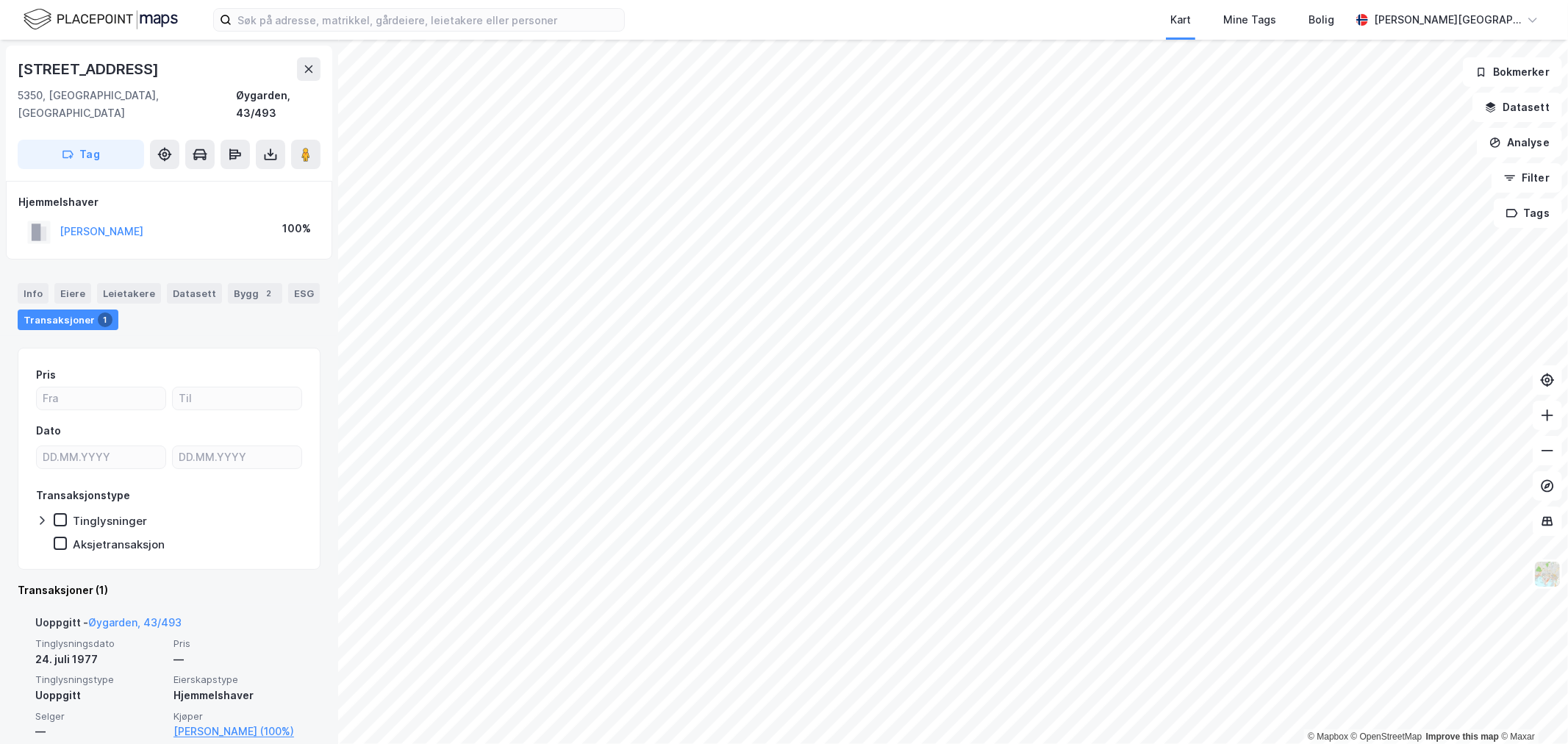
scroll to position [4, 0]
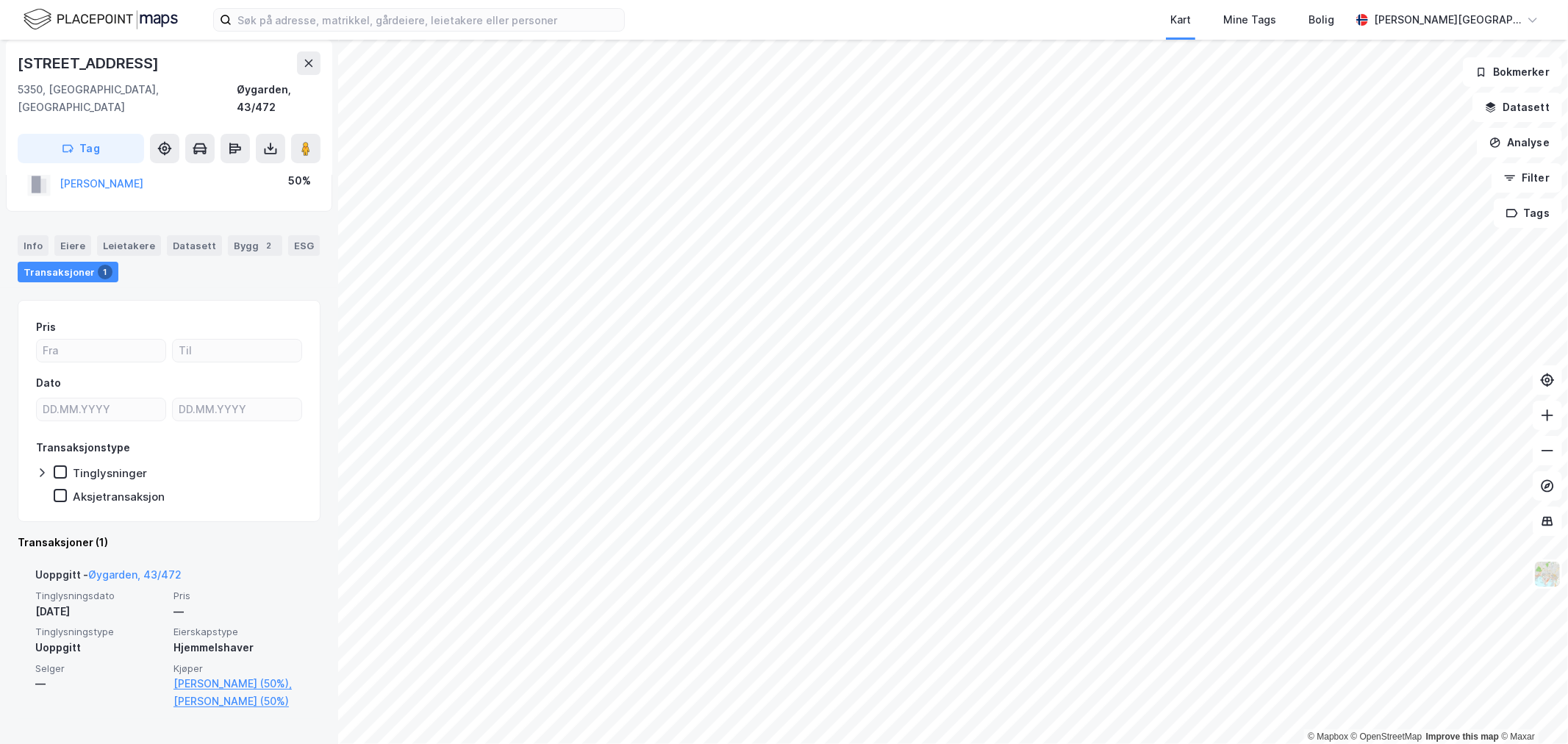
scroll to position [87, 0]
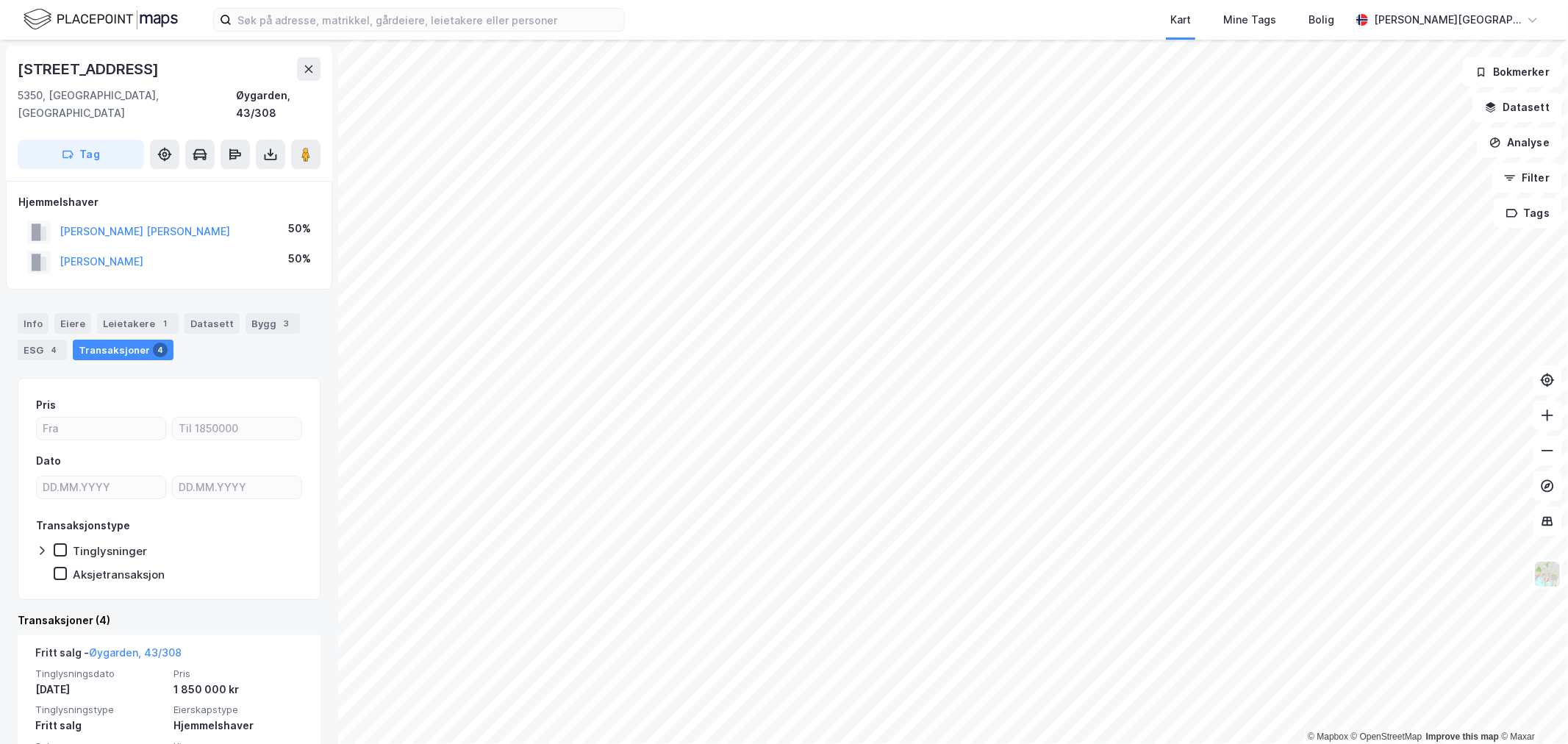
scroll to position [82, 0]
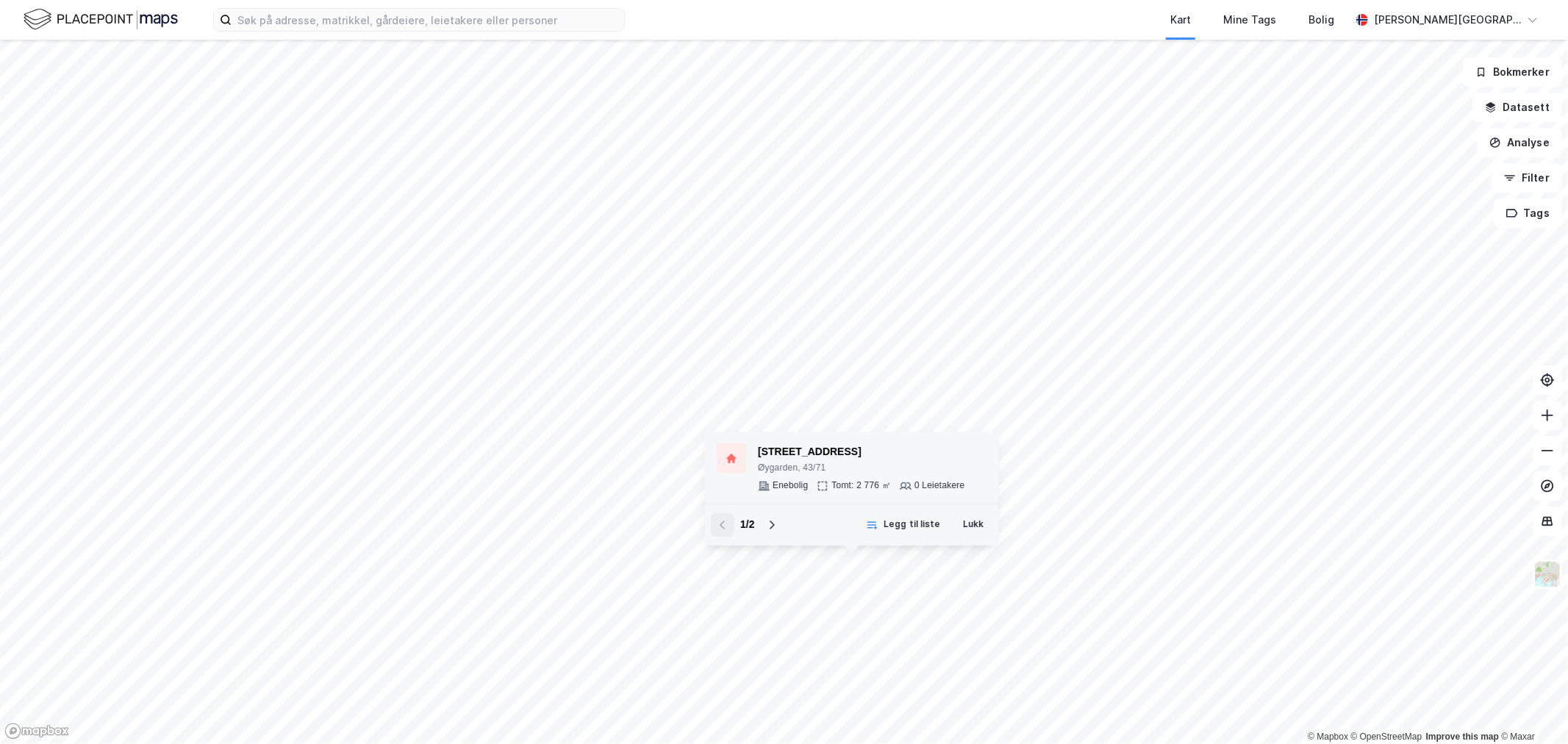
click at [790, 473] on div "Øygarden, 43/71" at bounding box center [861, 469] width 207 height 12
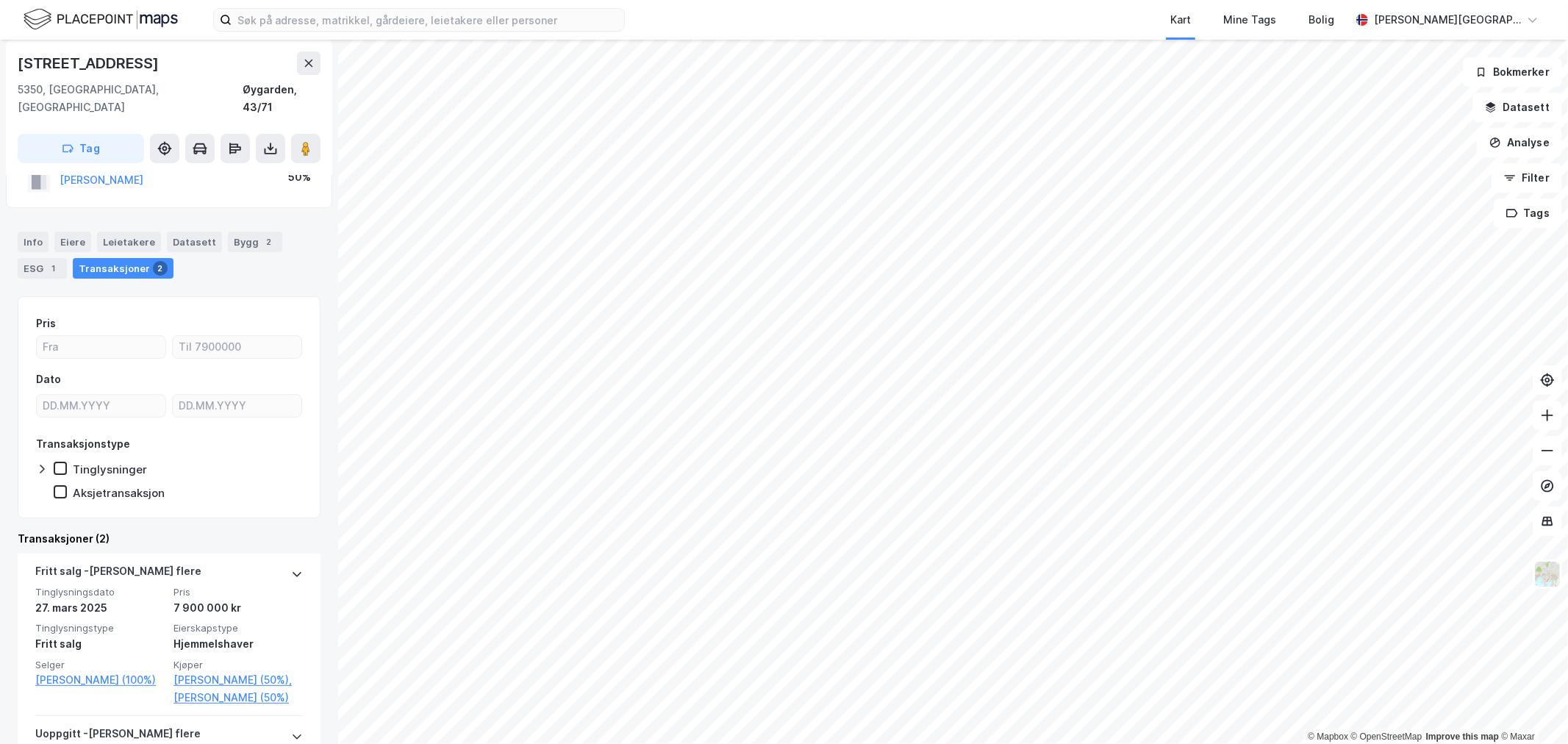
scroll to position [163, 0]
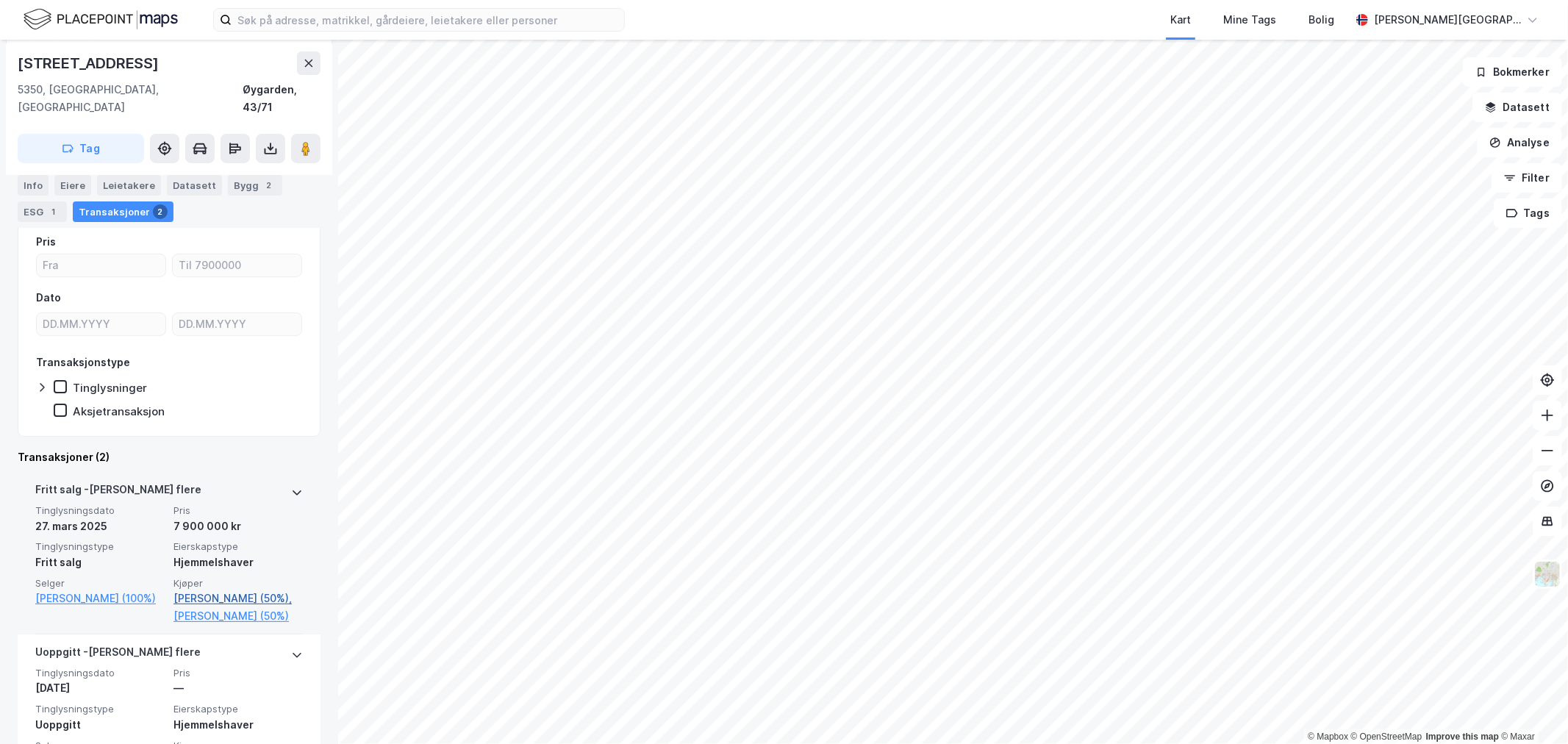
click at [228, 590] on link "Bakke Halvor (50%)," at bounding box center [238, 599] width 129 height 18
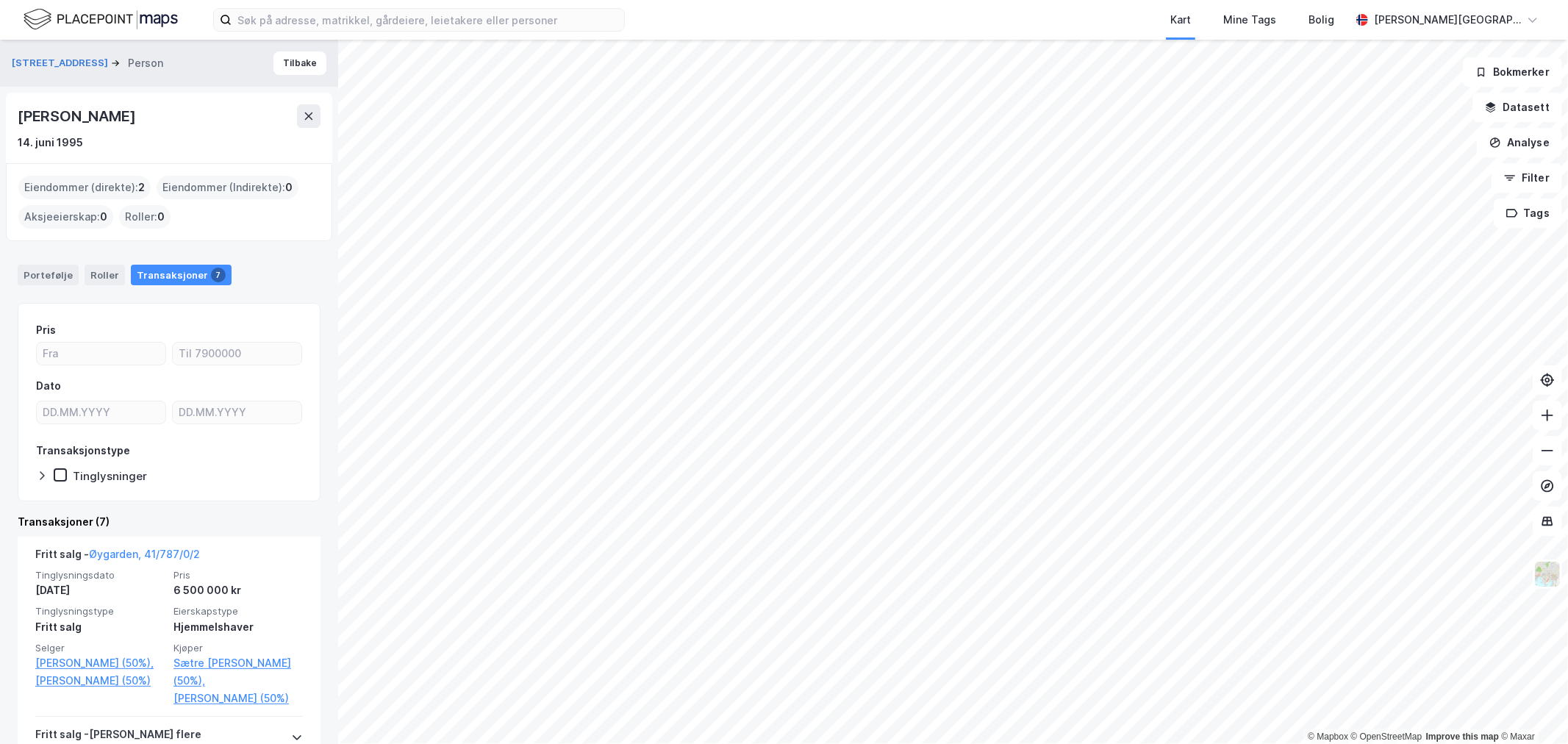
click at [76, 118] on div "Halvor Bakke" at bounding box center [77, 116] width 120 height 24
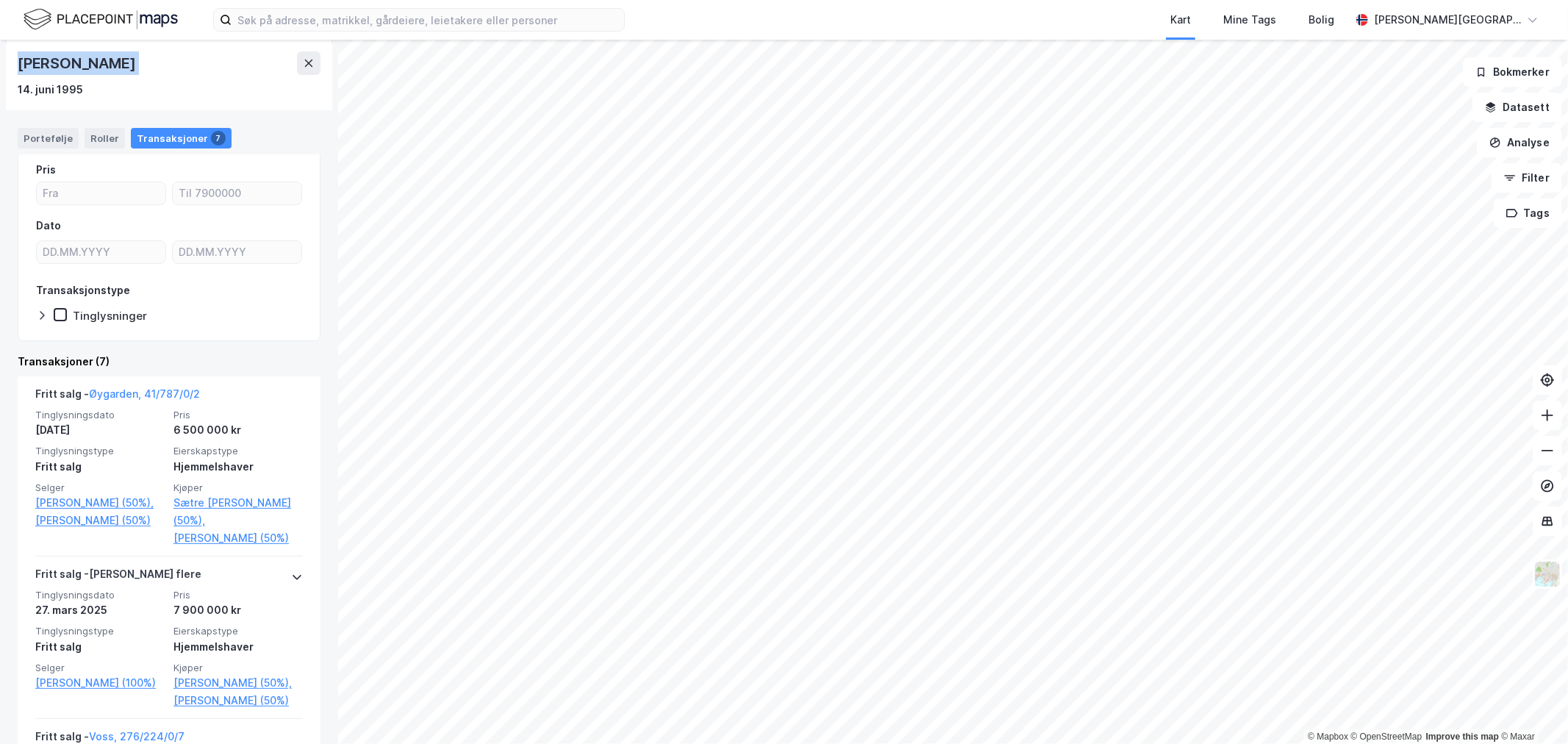
scroll to position [163, 0]
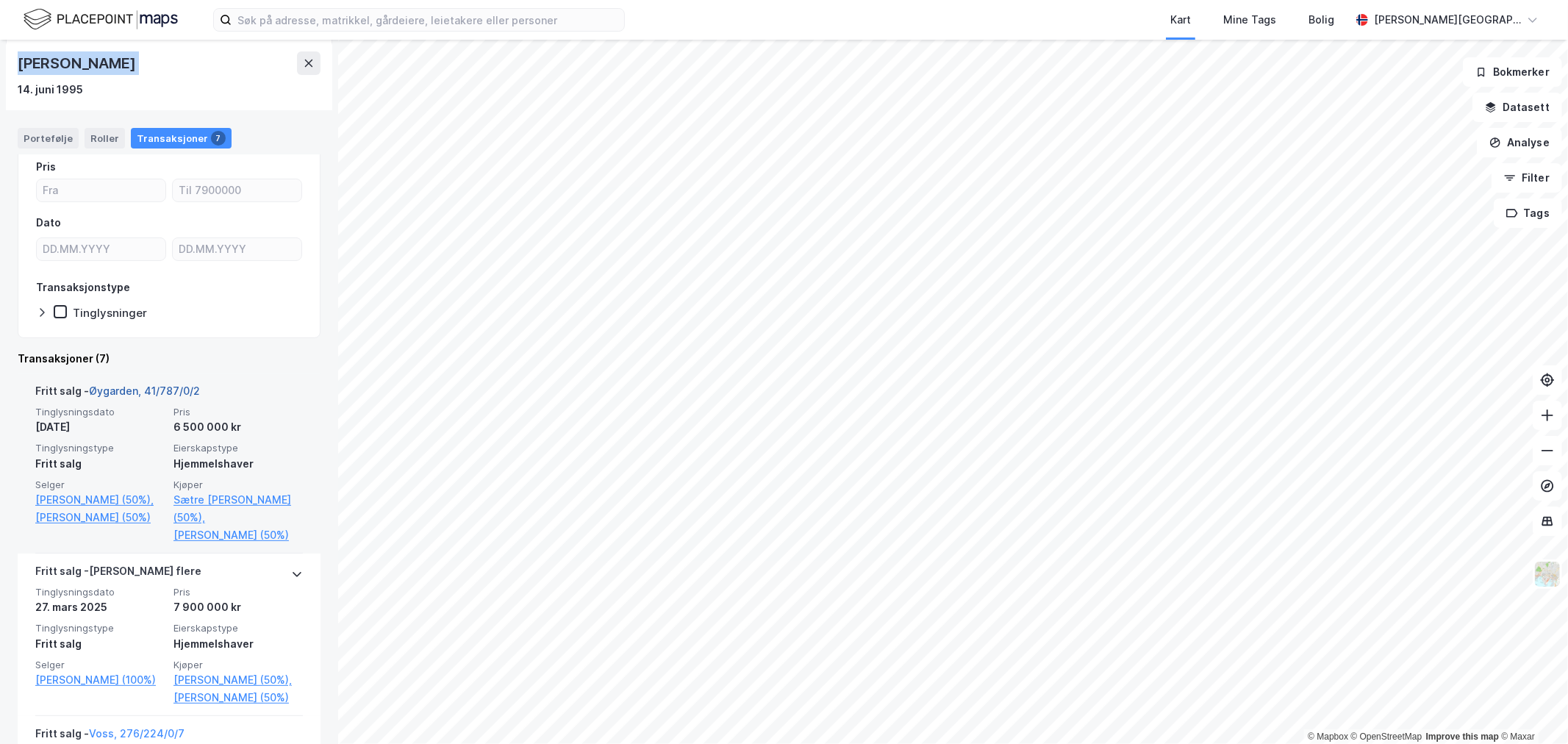
click at [165, 386] on link "Øygarden, 41/787/0/2" at bounding box center [145, 390] width 111 height 13
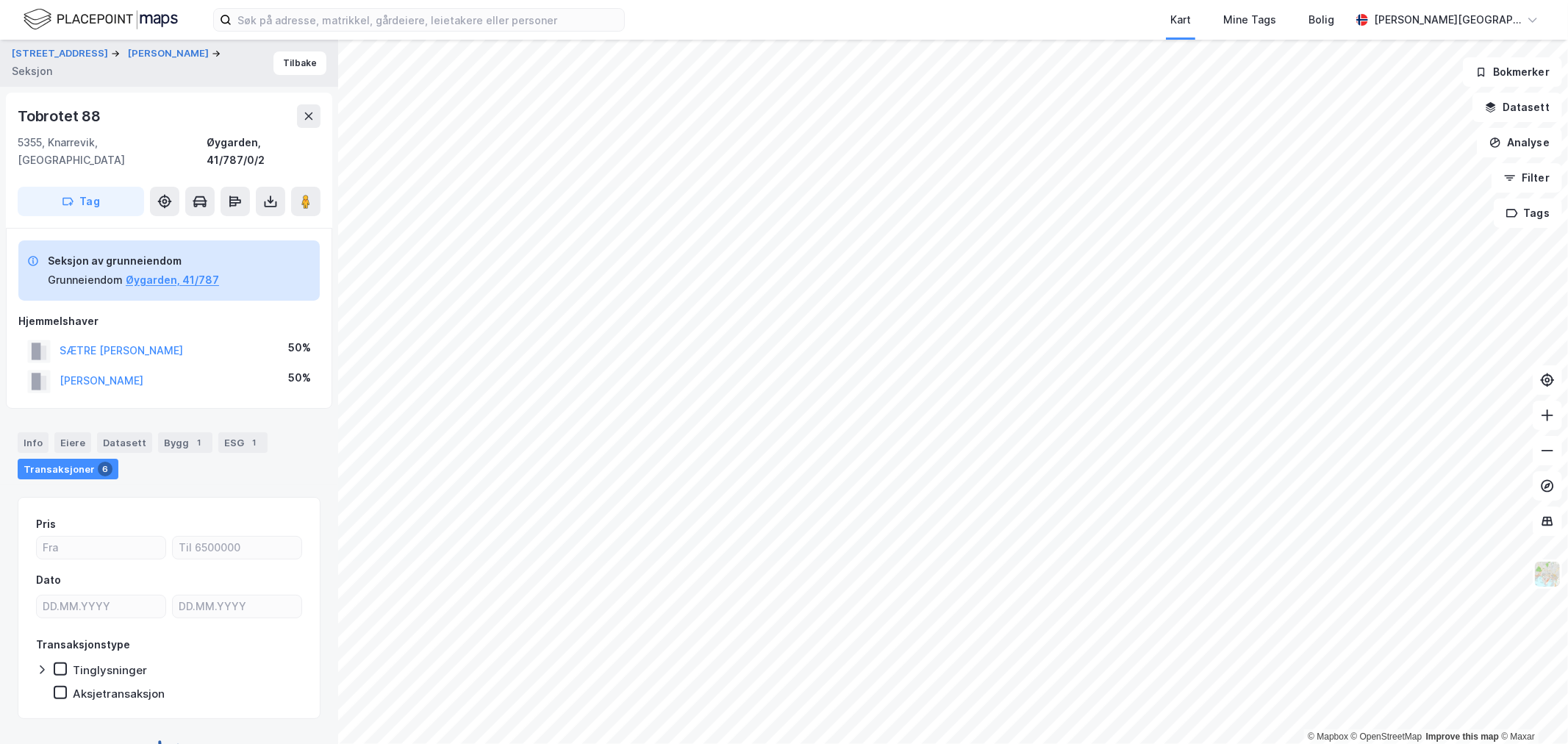
scroll to position [10, 0]
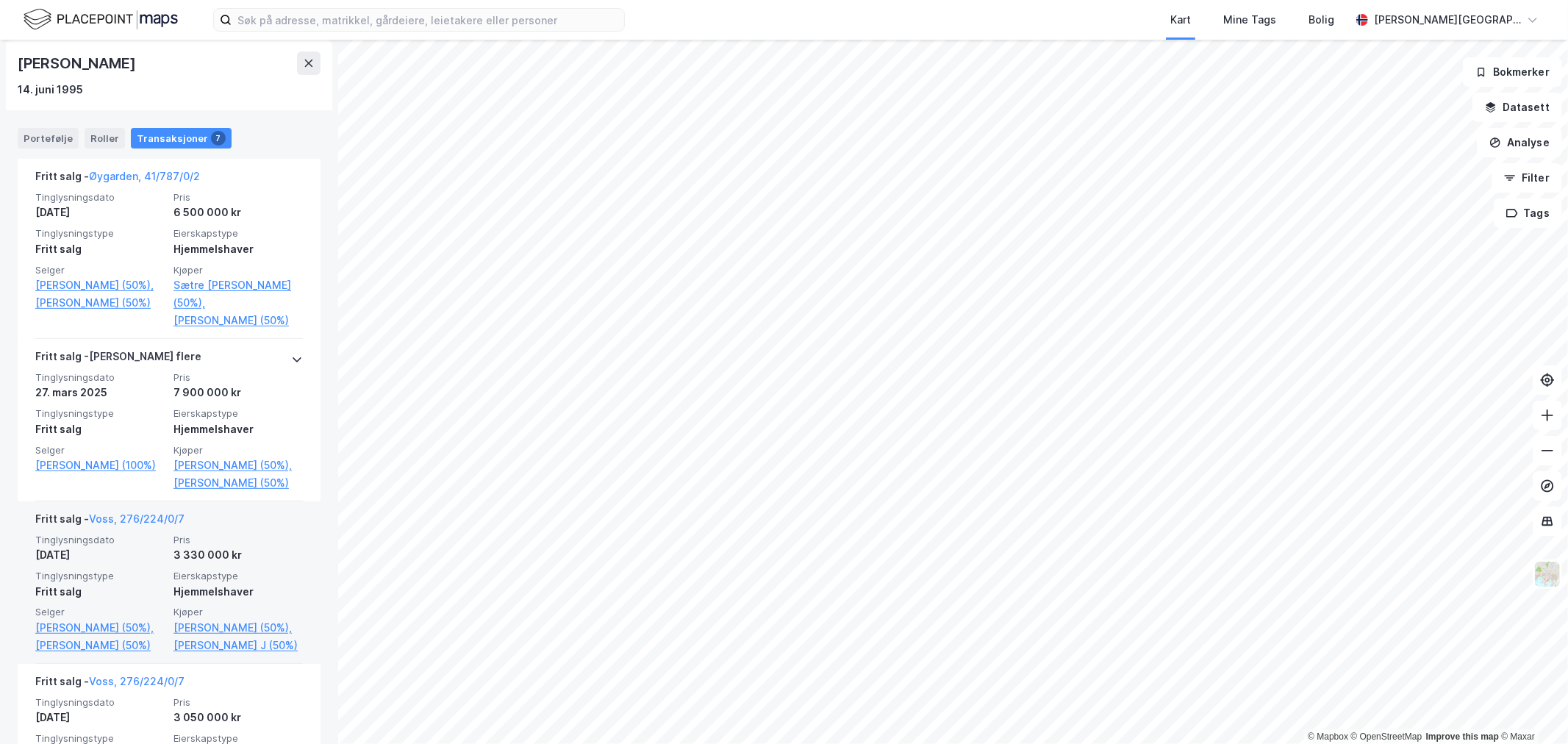
scroll to position [408, 0]
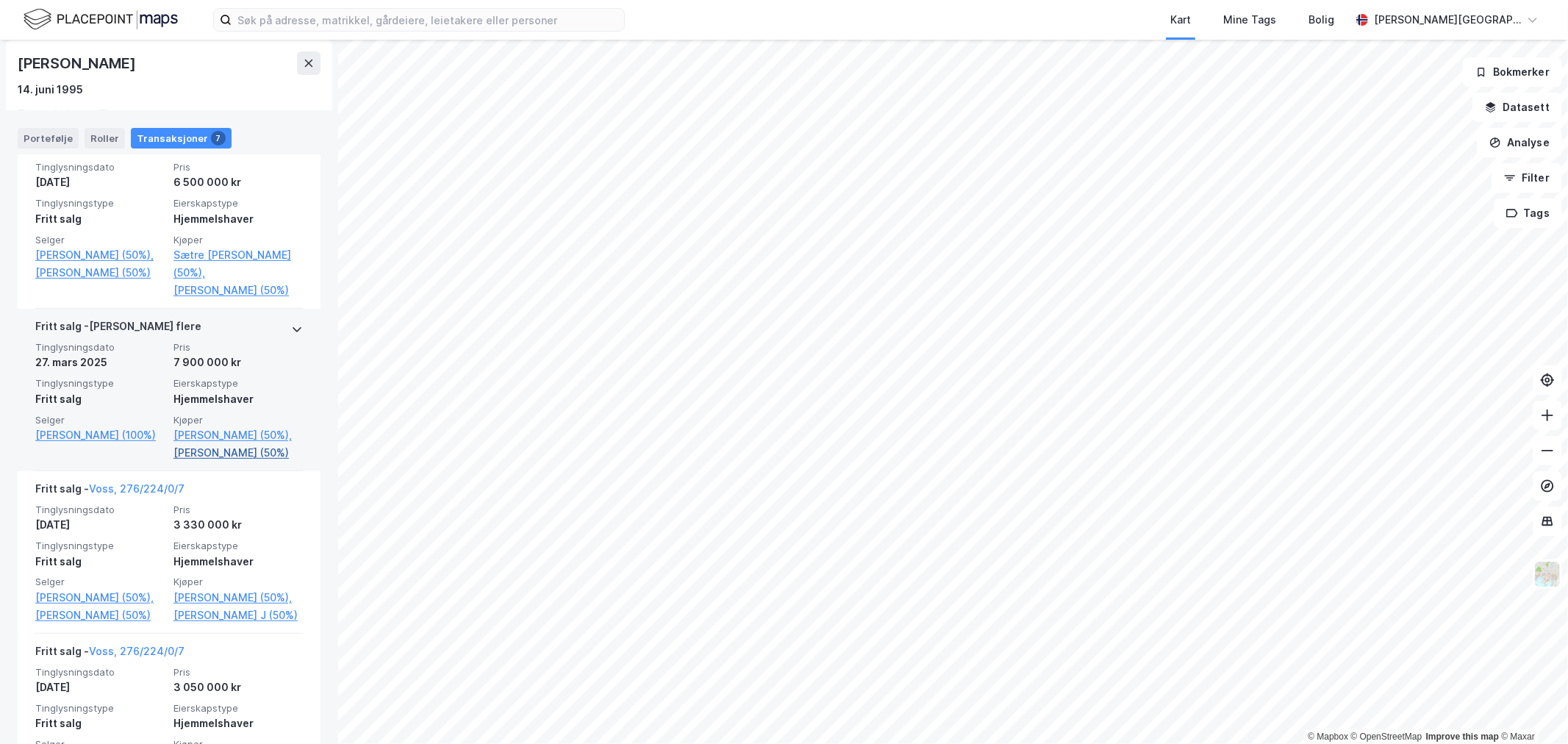
click at [213, 462] on link "Tornøe Ida (50%)" at bounding box center [238, 453] width 129 height 18
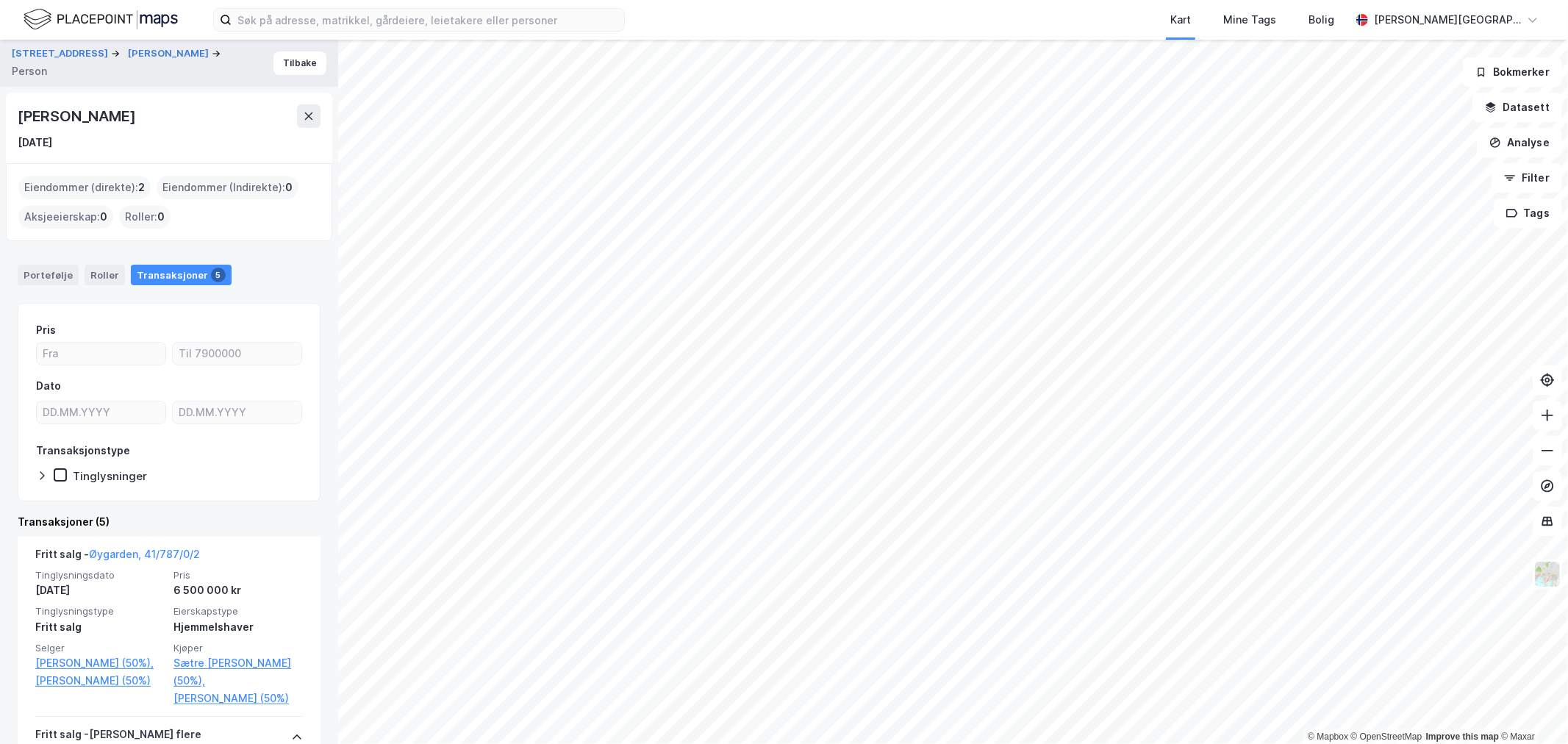
click at [65, 114] on div "Ida Tornøe" at bounding box center [77, 116] width 120 height 24
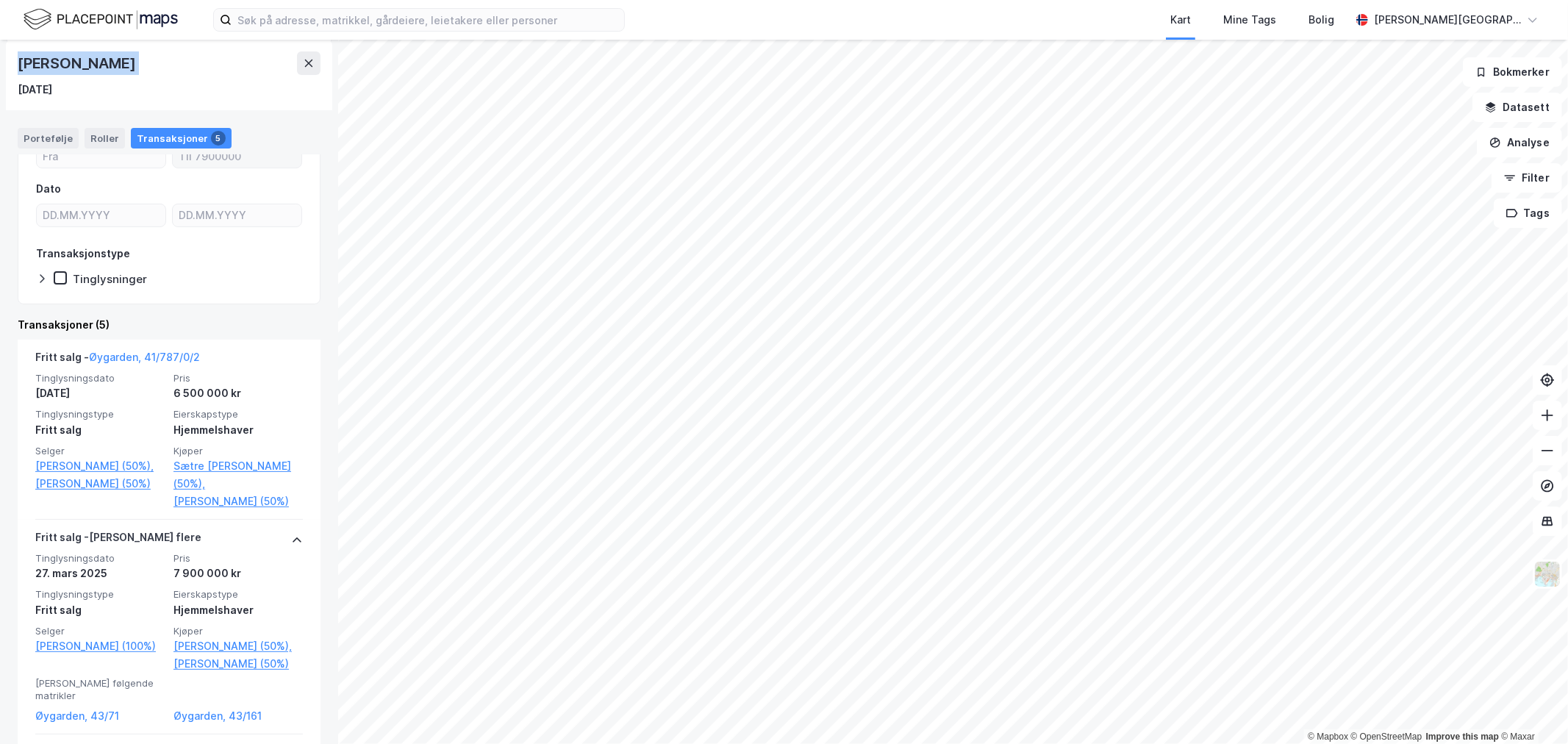
scroll to position [245, 0]
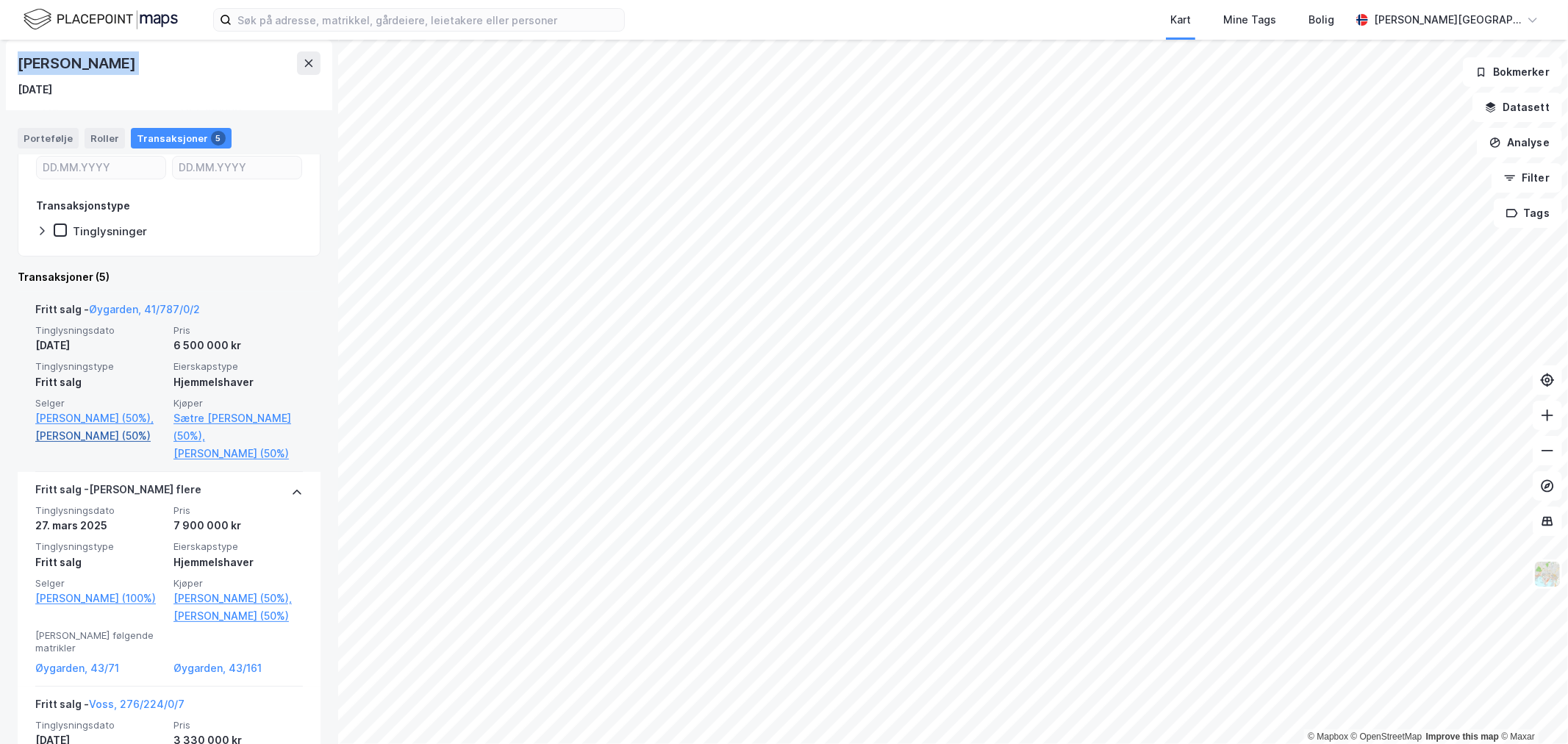
click at [89, 432] on link "Bakke Halvor (50%)" at bounding box center [100, 436] width 129 height 18
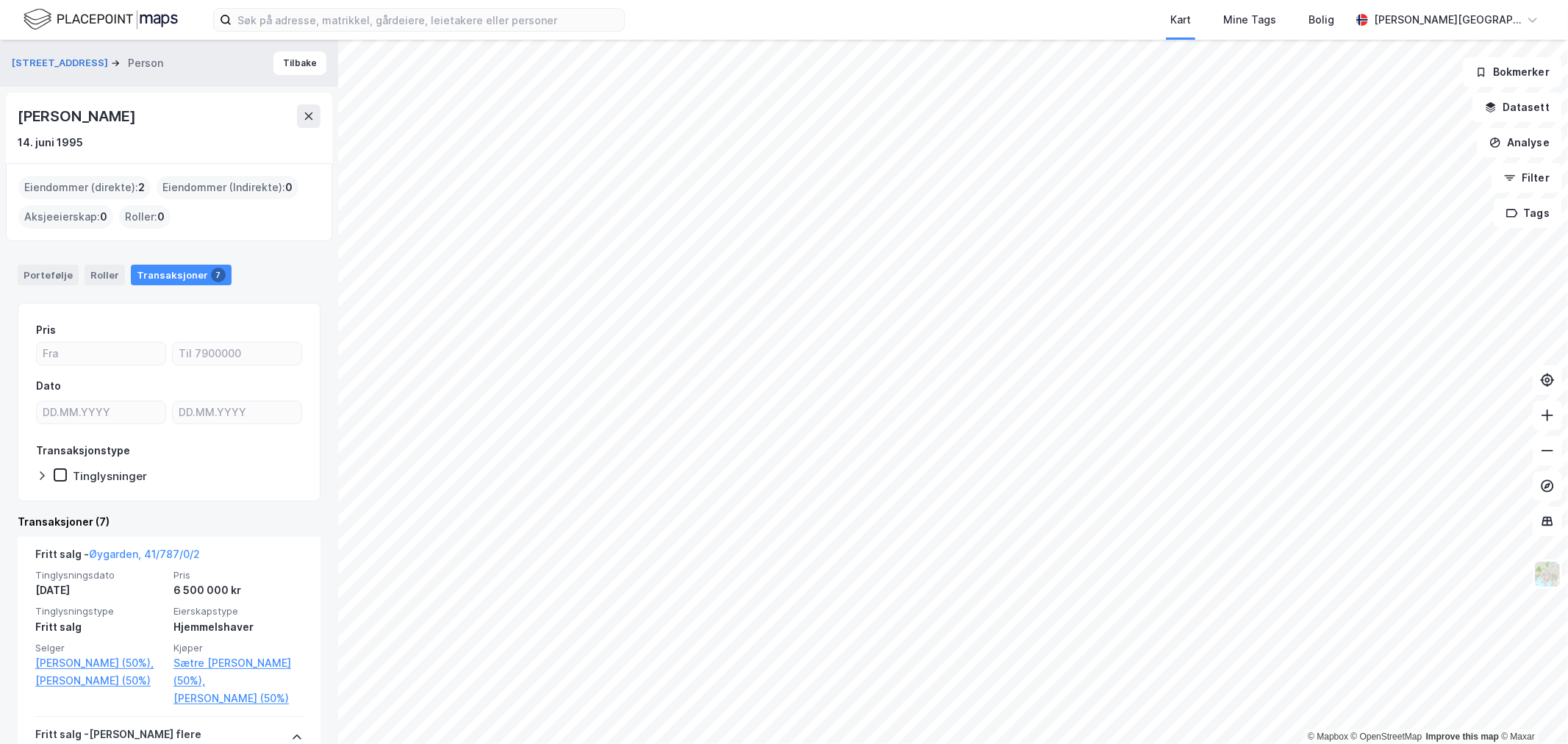
click at [152, 321] on div "Pris" at bounding box center [169, 330] width 266 height 18
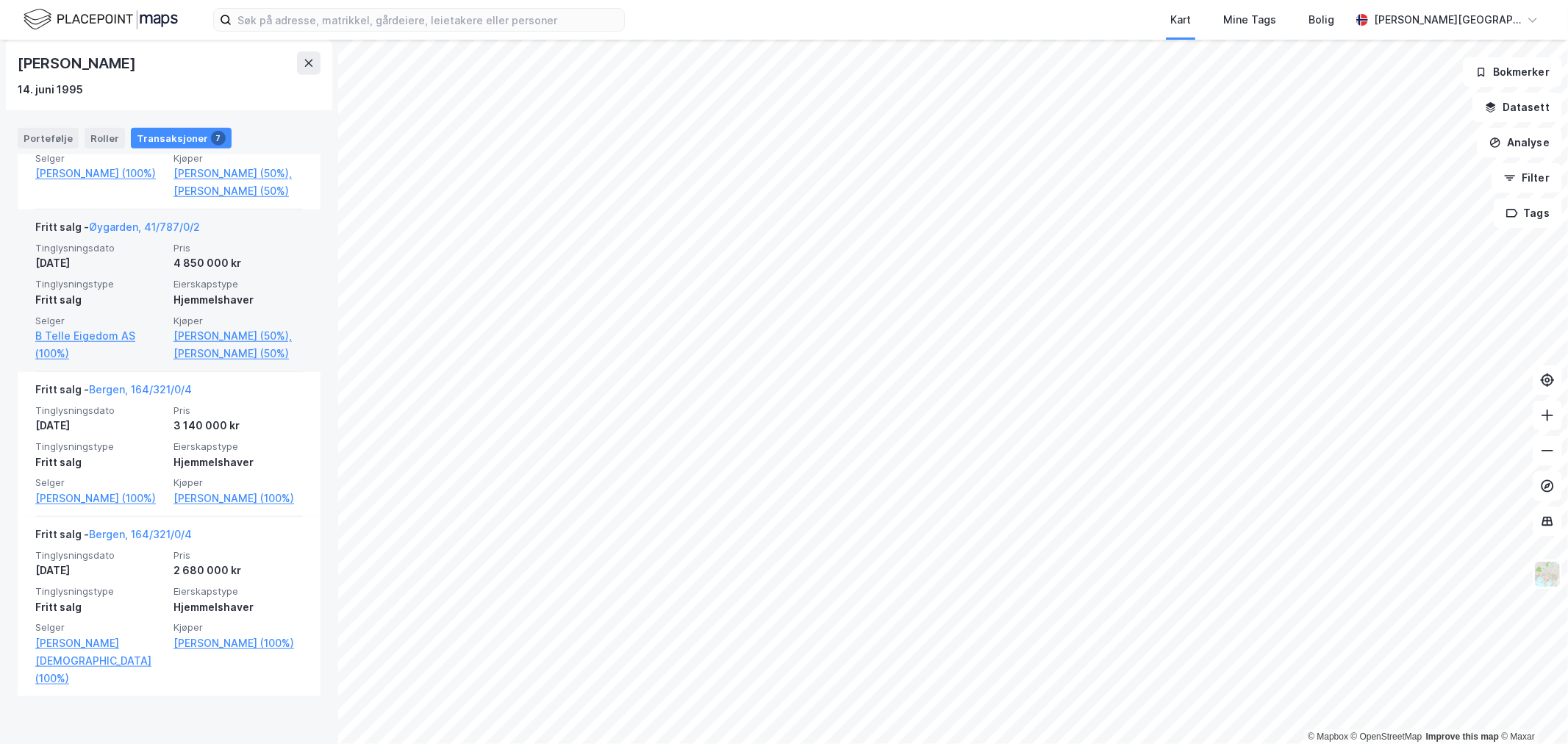
scroll to position [1055, 0]
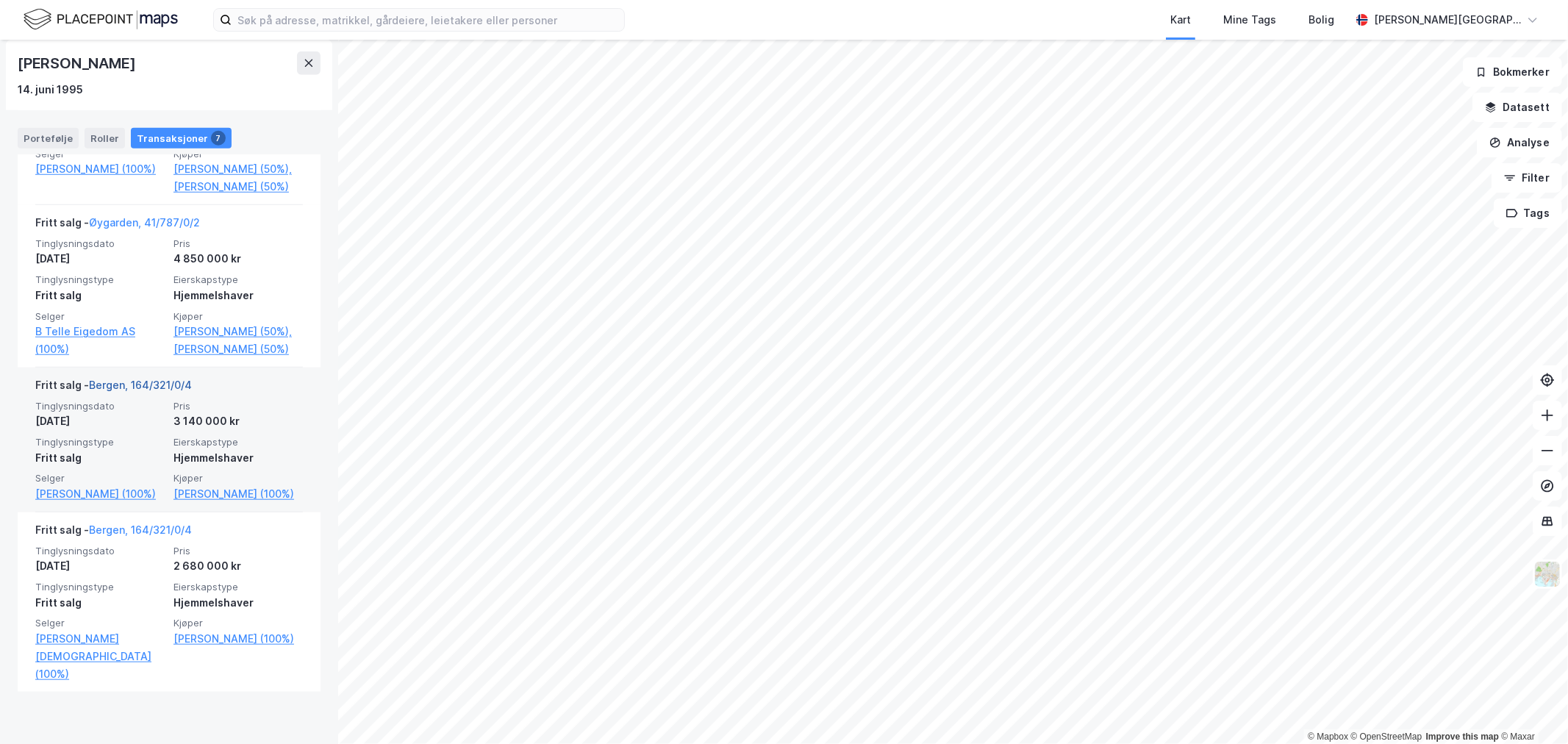
click at [142, 391] on link "Bergen, 164/321/0/4" at bounding box center [140, 385] width 103 height 13
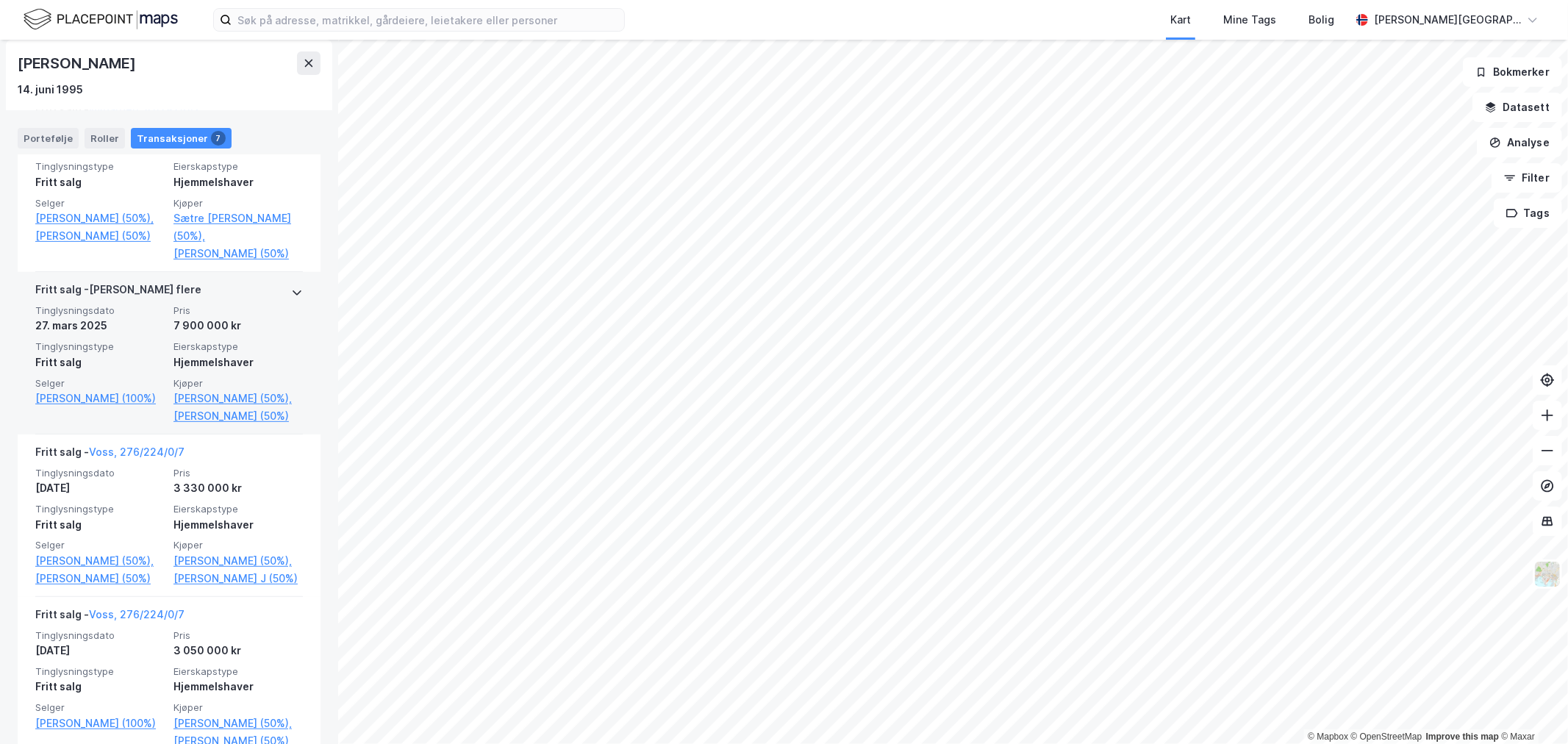
scroll to position [363, 0]
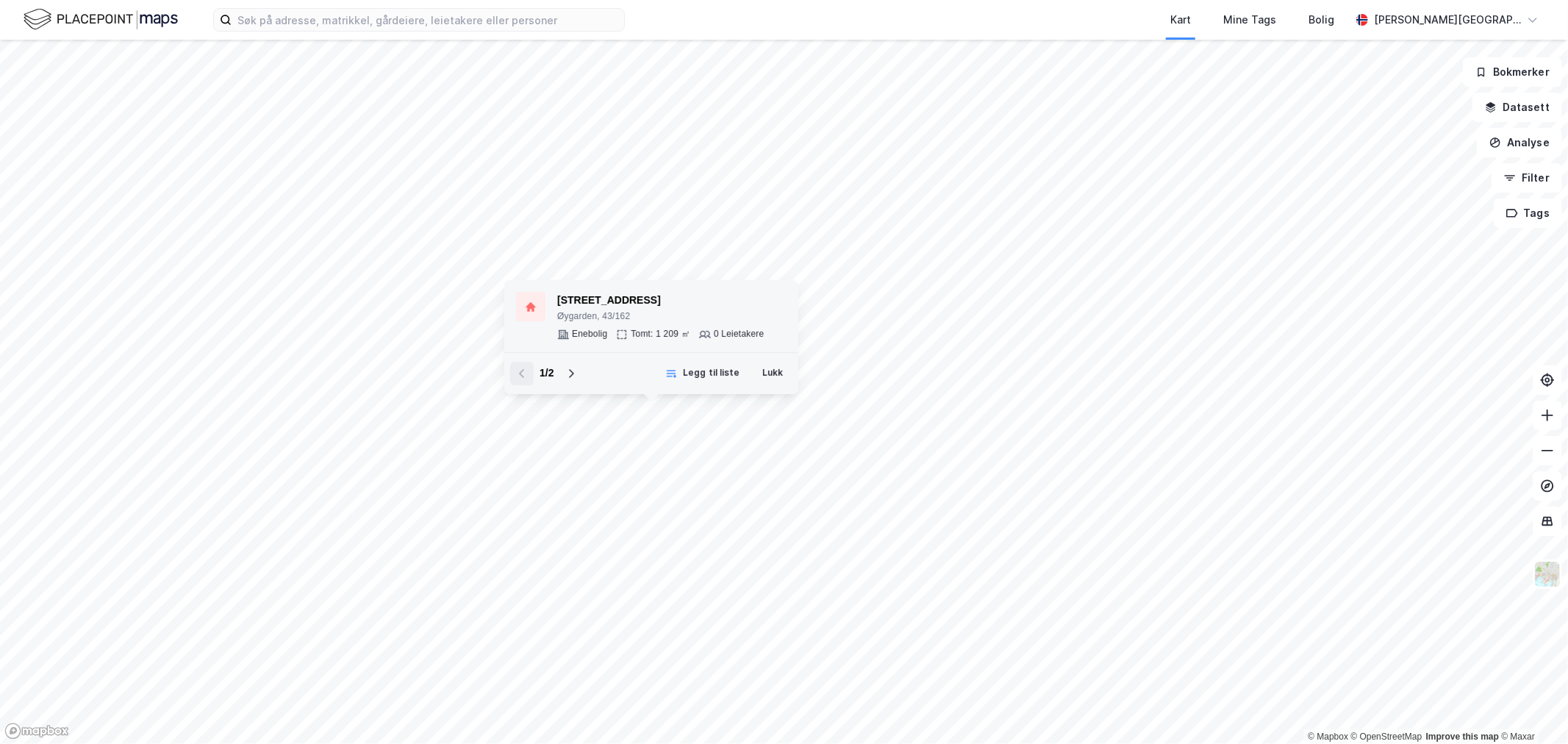
click at [536, 320] on div at bounding box center [531, 306] width 30 height 30
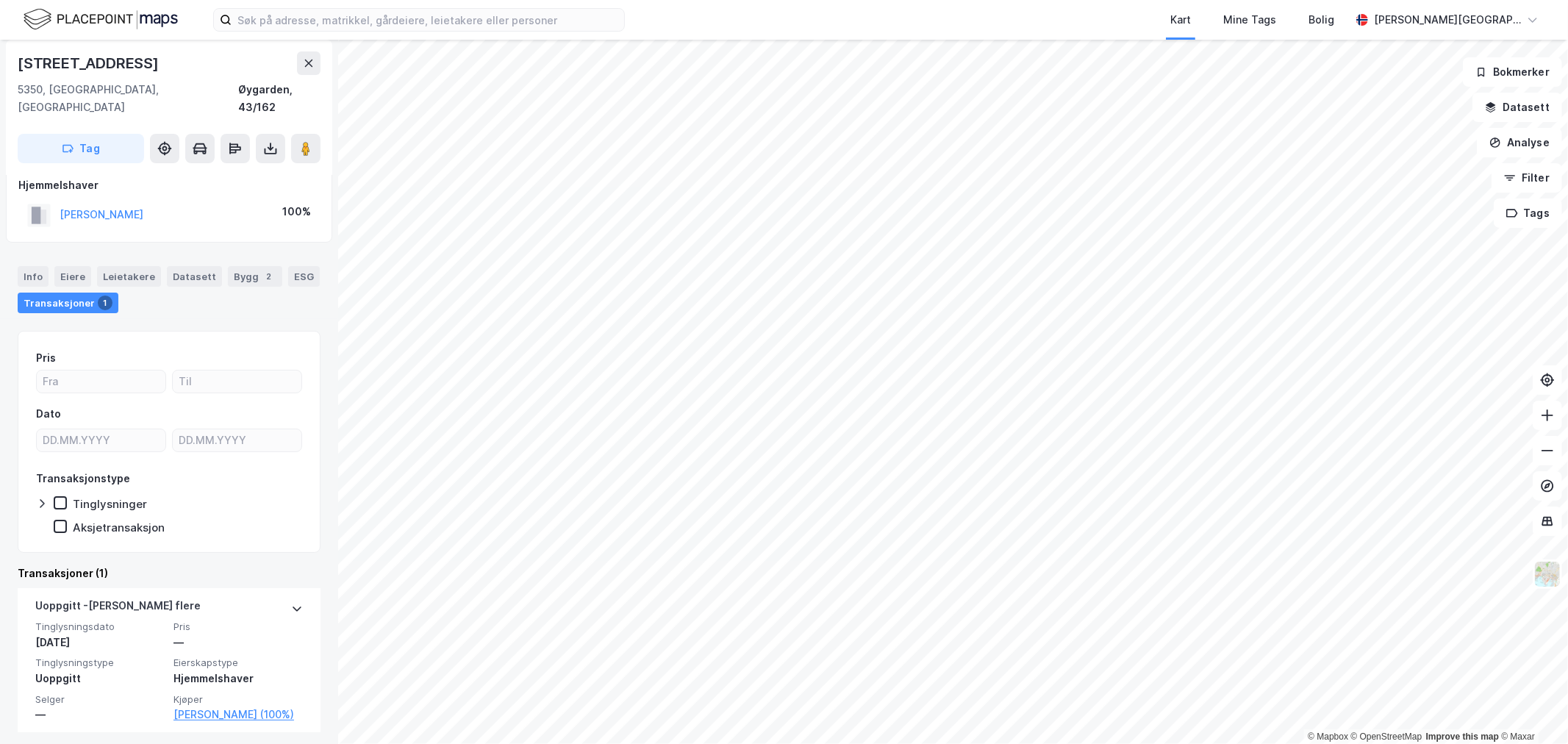
scroll to position [22, 0]
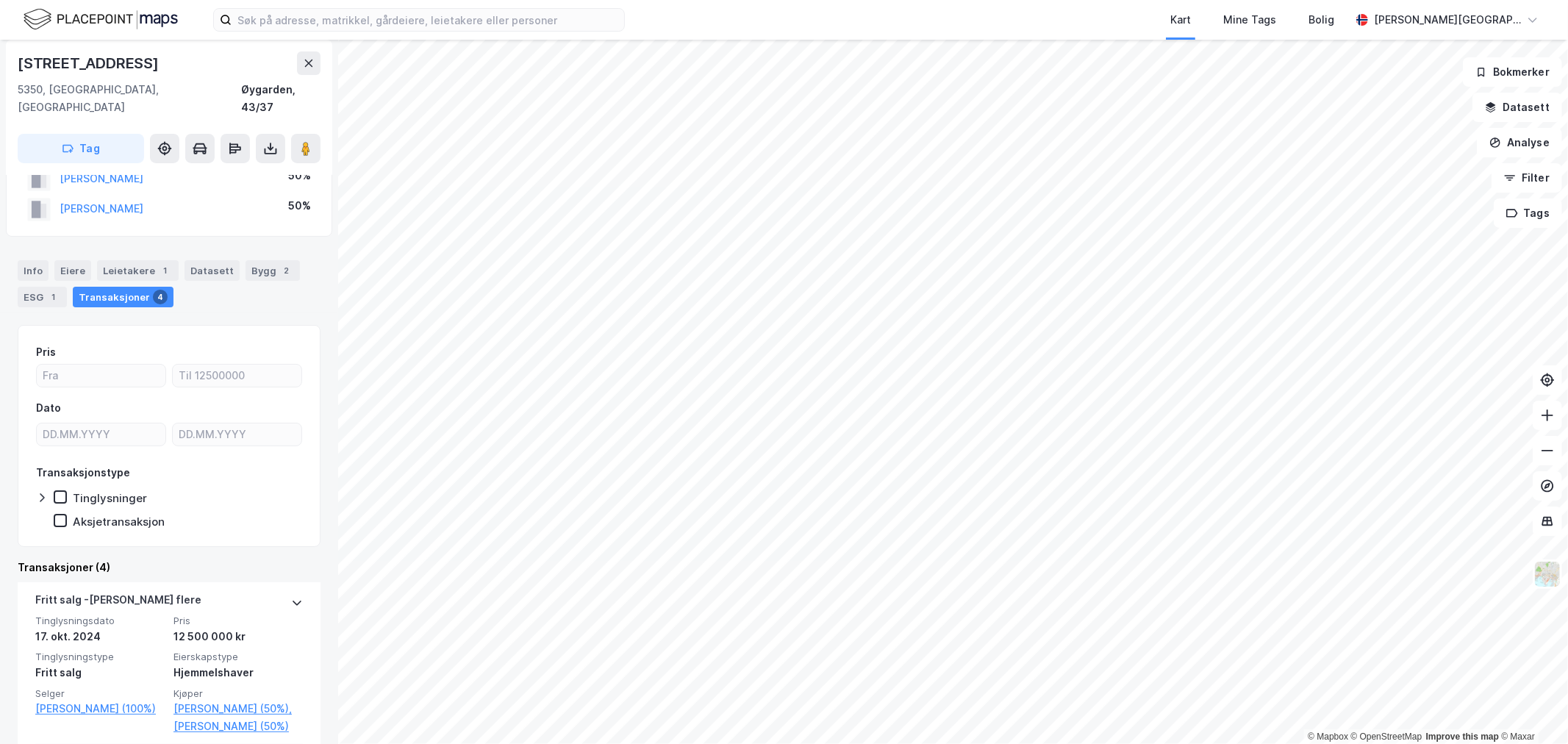
scroll to position [82, 0]
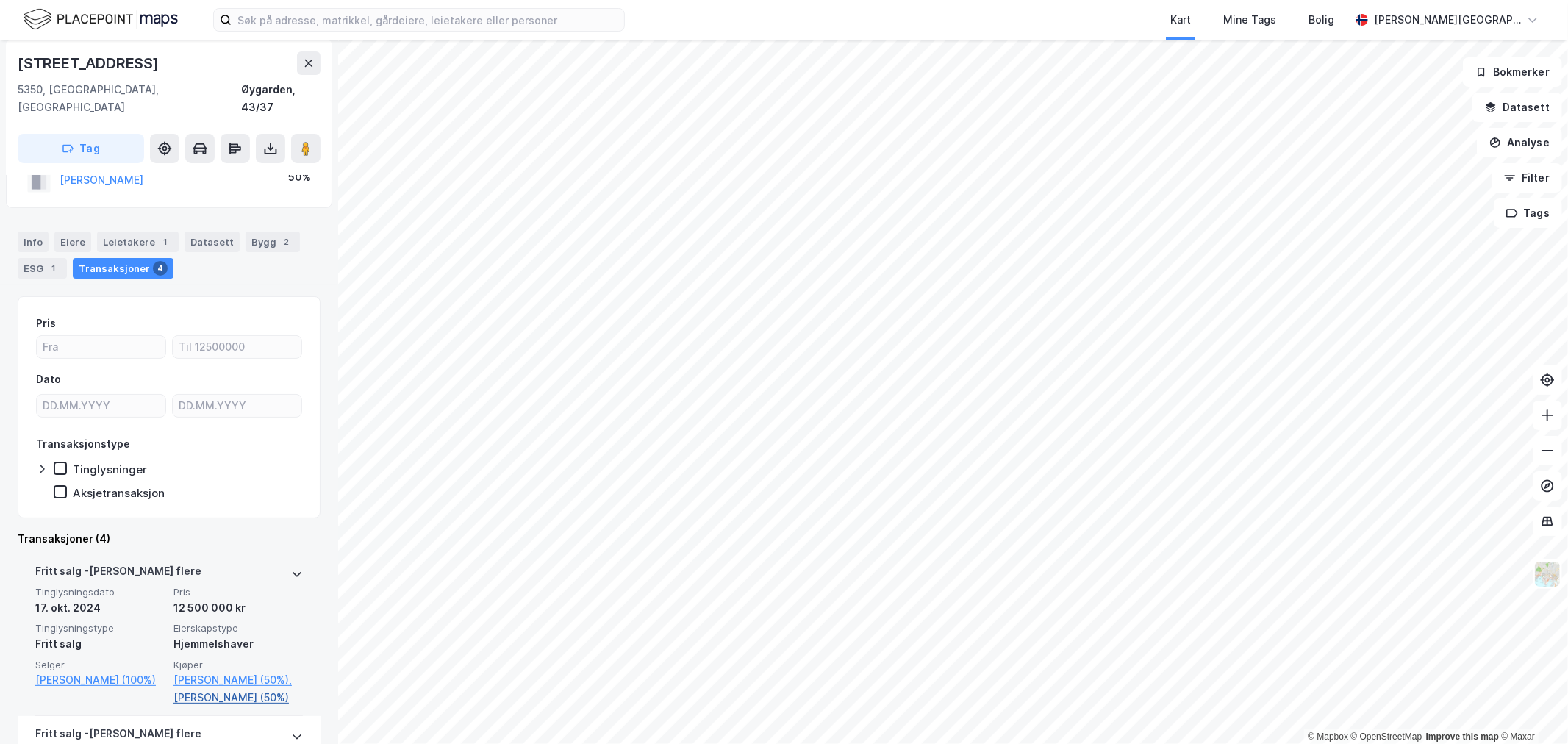
click at [193, 698] on link "Sæle Rolf Arne (50%)" at bounding box center [238, 698] width 129 height 18
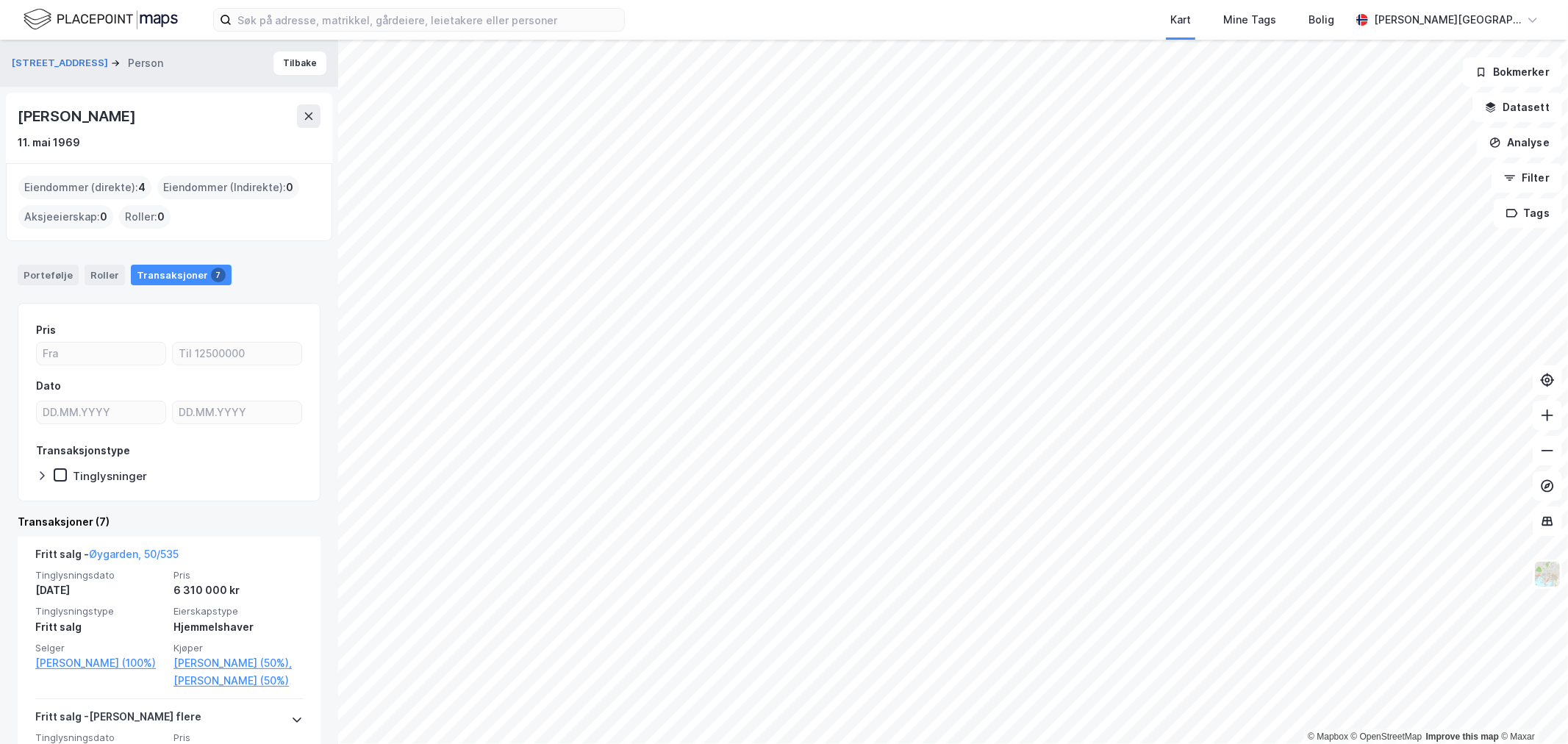
click at [91, 117] on div "Rolf Arne Sæle" at bounding box center [77, 116] width 120 height 24
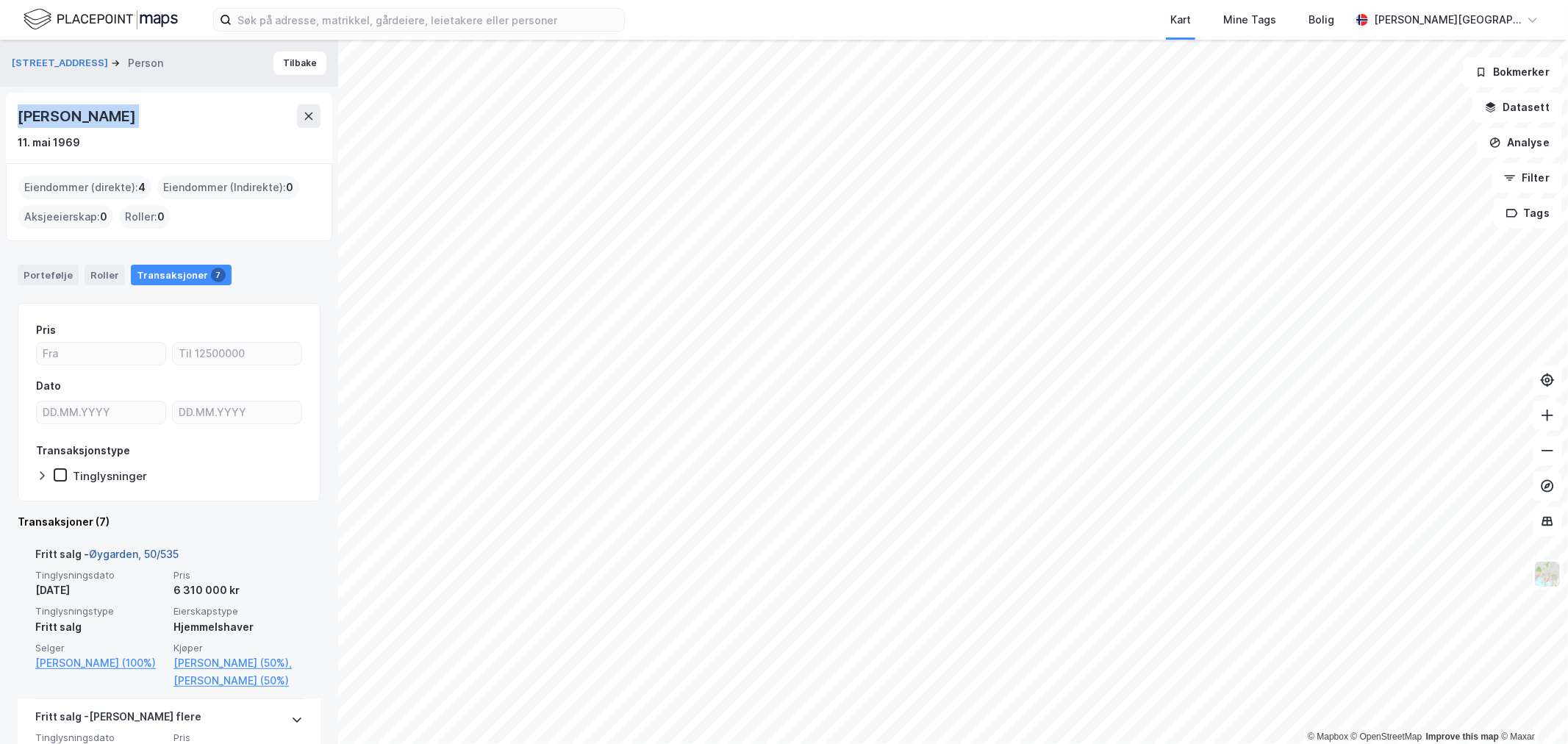
click at [131, 550] on link "Øygarden, 50/535" at bounding box center [134, 554] width 90 height 13
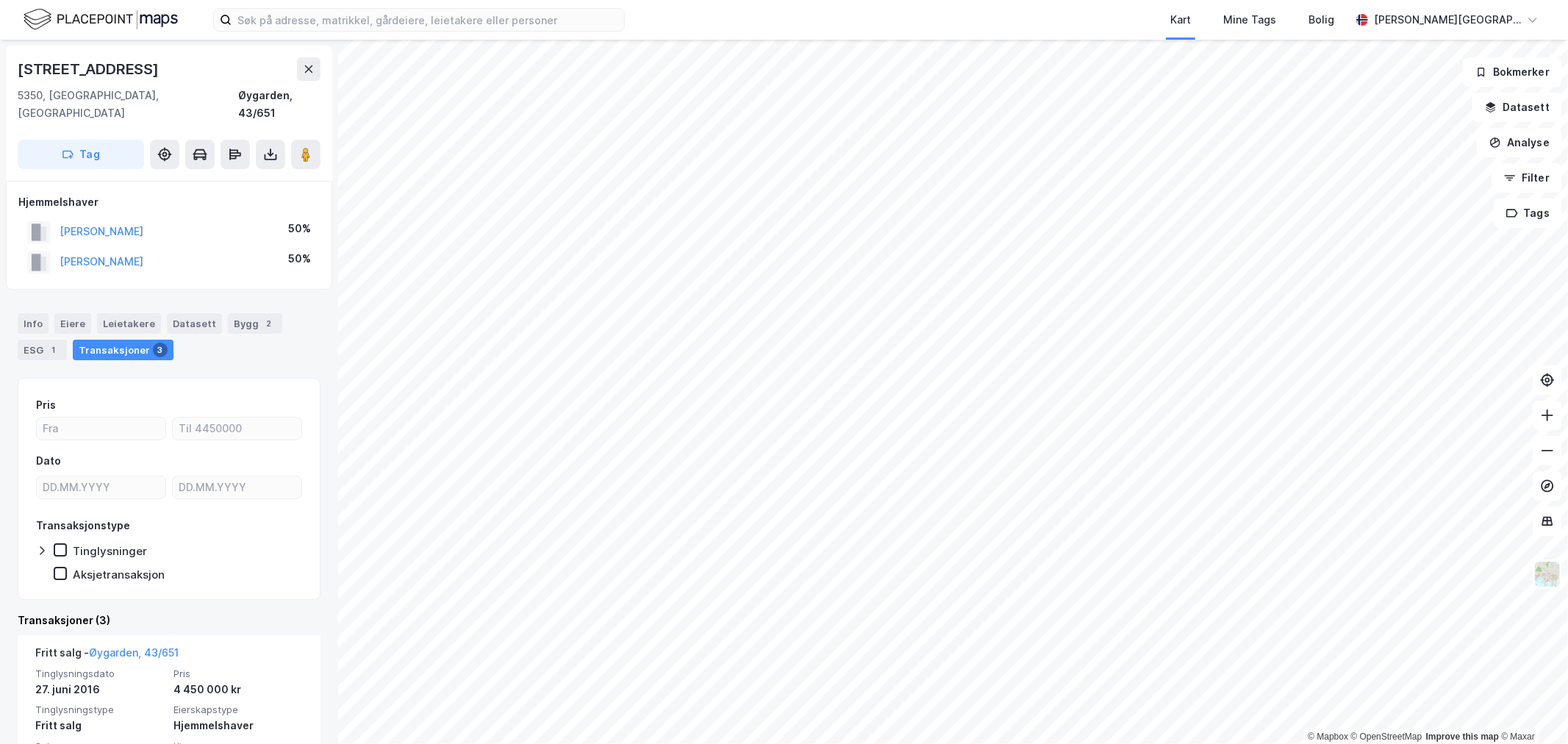
drag, startPoint x: 107, startPoint y: 243, endPoint x: 89, endPoint y: 361, distance: 119.4
click at [89, 378] on div "Pris Dato Transaksjonstype Tinglysninger Aksjetransaksjon" at bounding box center [169, 489] width 303 height 222
click at [0, 0] on button "AXELSEN EVEN JENSEN" at bounding box center [0, 0] width 0 height 0
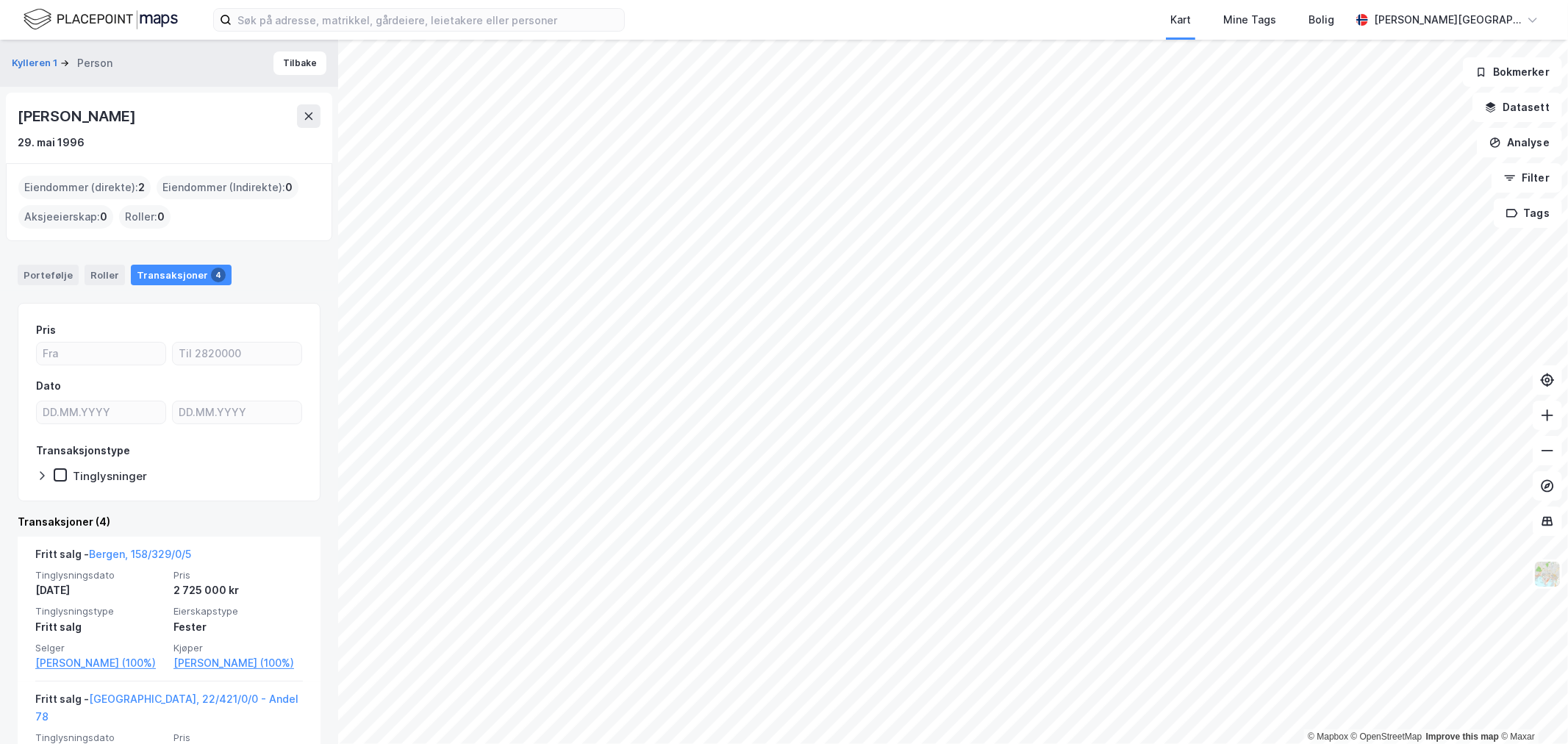
click at [106, 112] on div "Even Jensen Axelsen" at bounding box center [77, 116] width 120 height 24
click at [201, 258] on div "Portefølje Roller Transaksjoner 4" at bounding box center [169, 269] width 338 height 44
click at [49, 269] on div "Portefølje" at bounding box center [48, 275] width 61 height 21
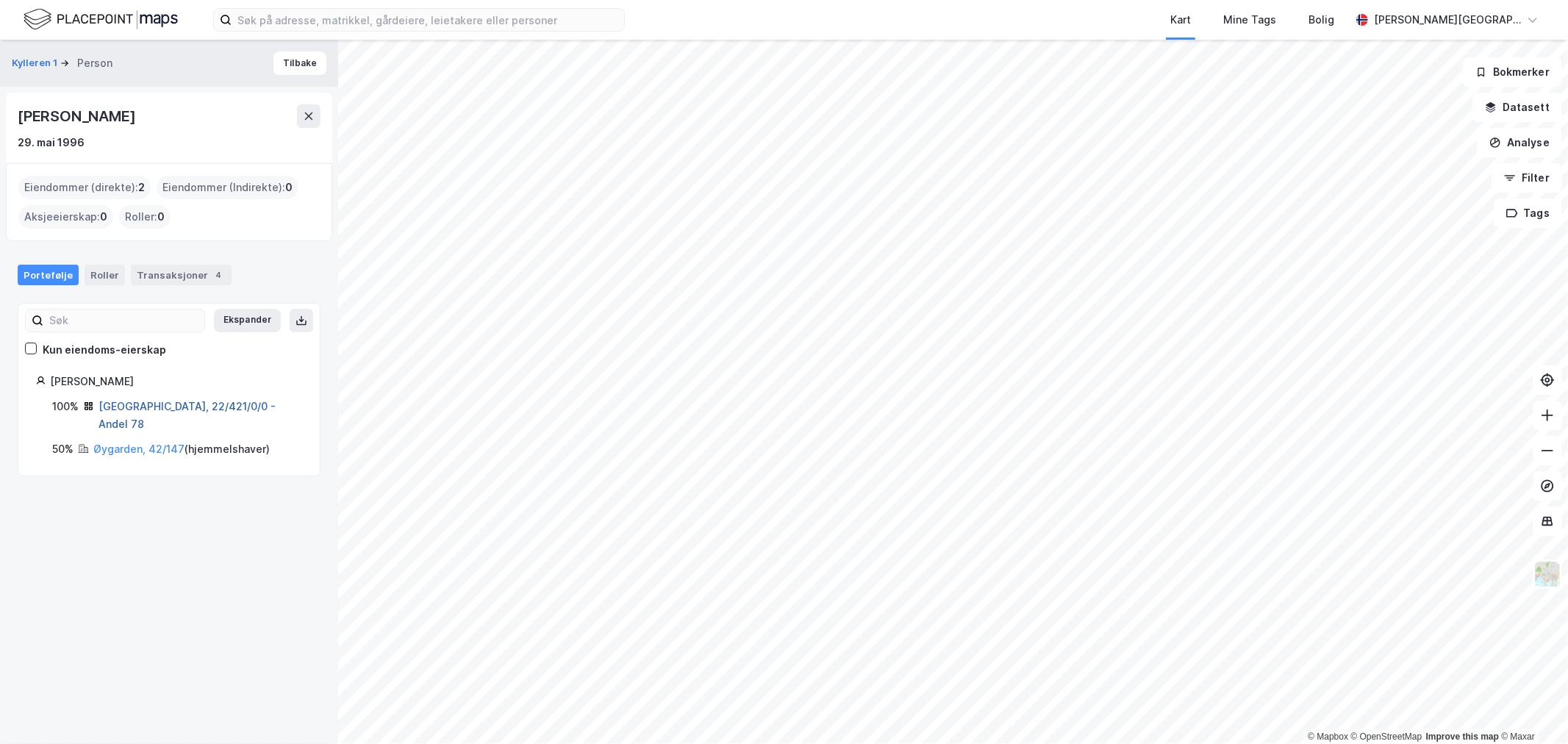
click at [157, 407] on link "Bergen, 22/421/0/0 - Andel 78" at bounding box center [187, 415] width 177 height 30
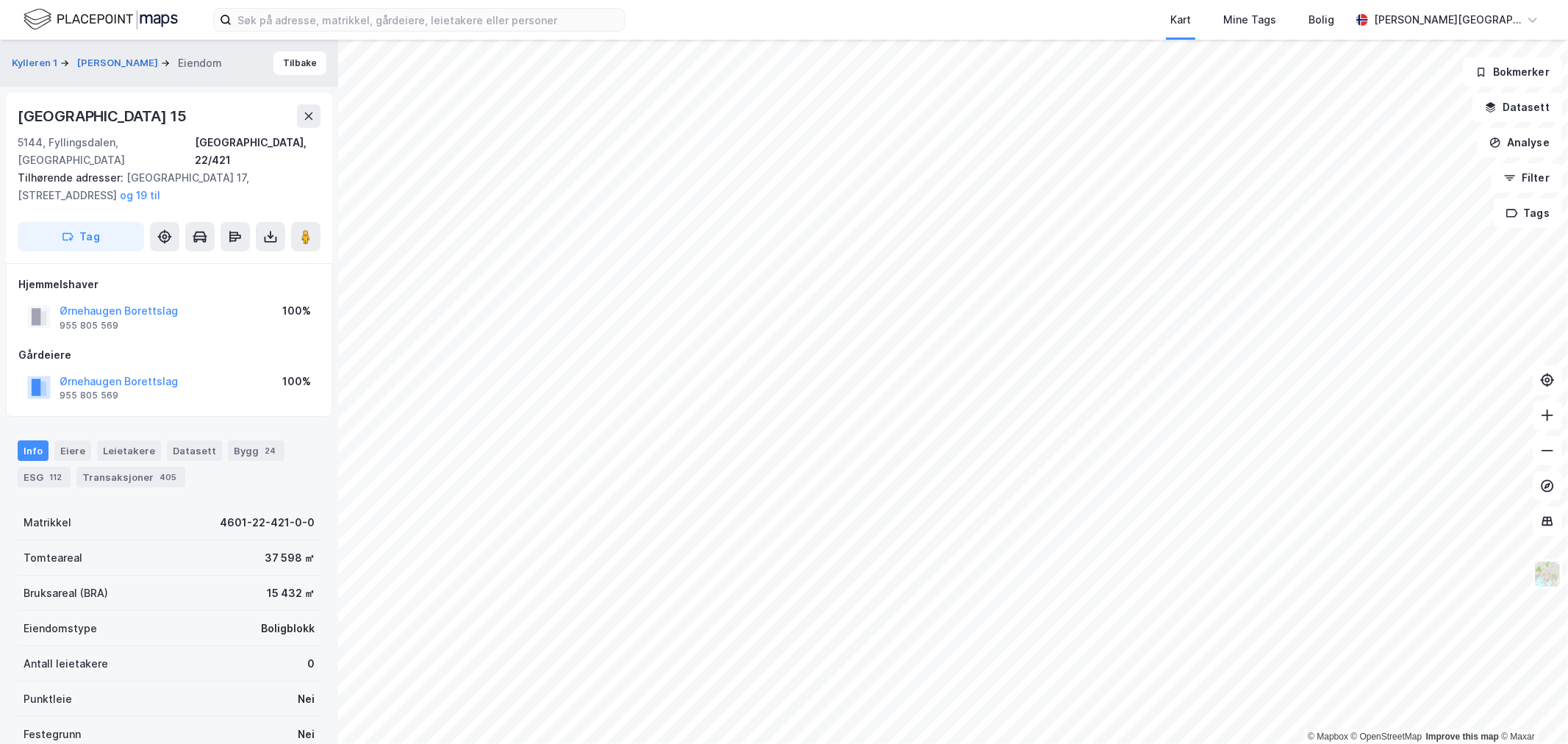
scroll to position [82, 0]
